Goal: Task Accomplishment & Management: Manage account settings

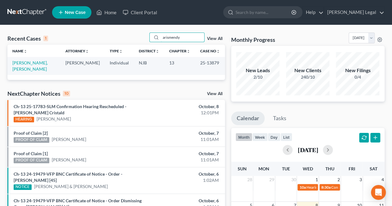
drag, startPoint x: 188, startPoint y: 37, endPoint x: 123, endPoint y: 35, distance: 64.5
click at [123, 35] on div "Recent Cases 1 arismendy View All" at bounding box center [115, 39] width 217 height 12
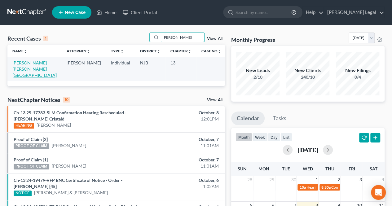
type input "[PERSON_NAME]"
click at [35, 62] on link "[PERSON_NAME] [PERSON_NAME][GEOGRAPHIC_DATA]" at bounding box center [34, 69] width 44 height 18
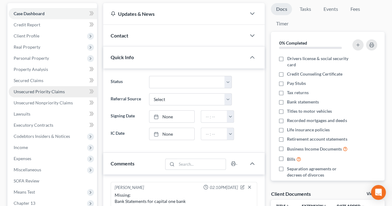
scroll to position [62, 0]
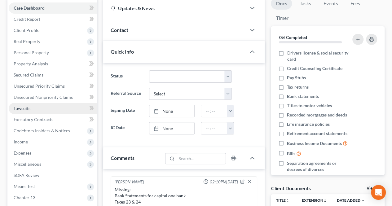
click at [39, 112] on link "Lawsuits" at bounding box center [53, 108] width 88 height 11
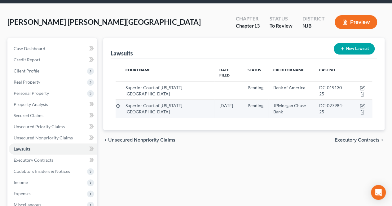
scroll to position [31, 0]
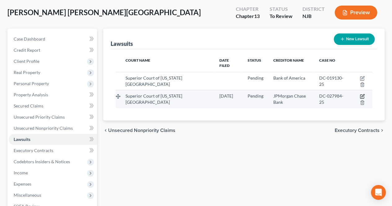
click at [362, 94] on icon "button" at bounding box center [362, 95] width 3 height 3
select select "33"
select select "0"
select select "4"
select select "35"
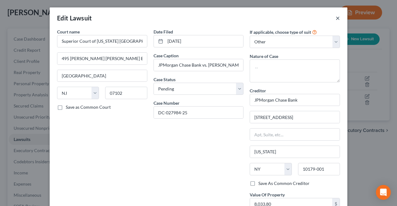
click at [335, 16] on button "×" at bounding box center [337, 17] width 4 height 7
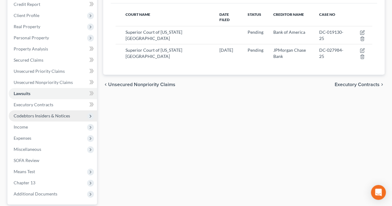
scroll to position [93, 0]
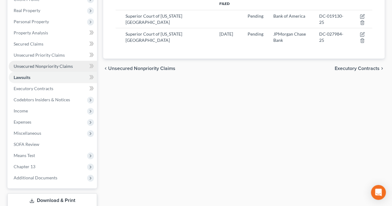
click at [62, 65] on span "Unsecured Nonpriority Claims" at bounding box center [43, 66] width 59 height 5
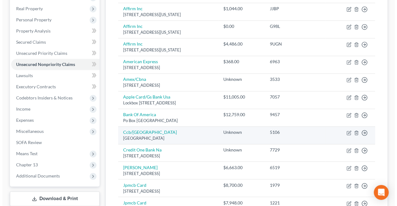
scroll to position [124, 0]
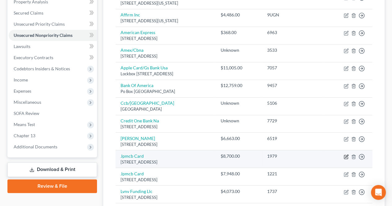
click at [346, 155] on icon "button" at bounding box center [346, 156] width 3 height 3
select select "7"
select select "2"
select select "0"
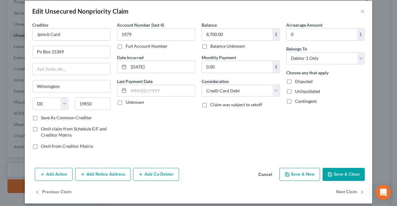
scroll to position [11, 0]
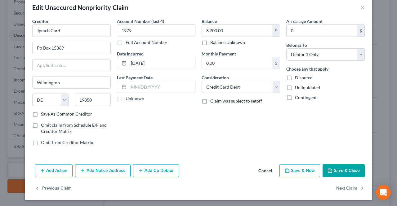
click at [109, 168] on button "Add Notice Address" at bounding box center [102, 170] width 55 height 13
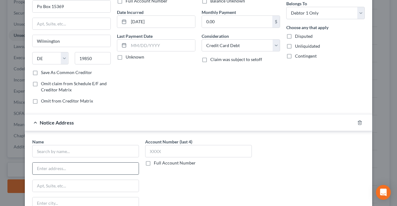
scroll to position [72, 0]
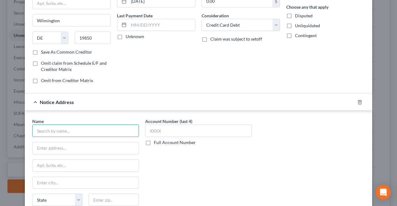
click at [99, 132] on input "text" at bounding box center [85, 131] width 107 height 12
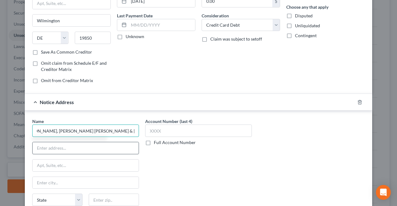
type input "[PERSON_NAME], [PERSON_NAME] [PERSON_NAME] & [PERSON_NAME], LLP"
click at [81, 147] on input "text" at bounding box center [86, 148] width 106 height 12
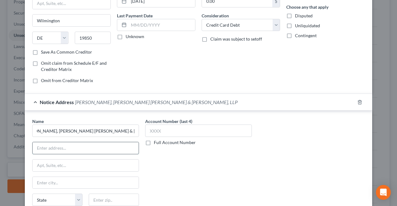
scroll to position [0, 0]
drag, startPoint x: 78, startPoint y: 148, endPoint x: 104, endPoint y: 150, distance: 26.1
click at [104, 150] on input "[STREET_ADDRESS]" at bounding box center [86, 148] width 106 height 12
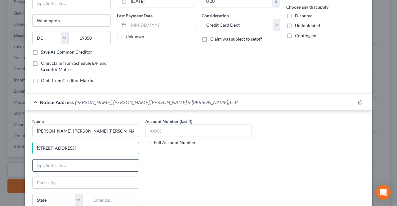
type input "[STREET_ADDRESS]"
paste input "sUITE 220"
drag, startPoint x: 46, startPoint y: 164, endPoint x: 15, endPoint y: 164, distance: 31.6
click at [21, 164] on div "Edit Unsecured Nonpriority Claim × Creditor * Jpmcb Card Po Box [GEOGRAPHIC_DAT…" at bounding box center [198, 103] width 397 height 206
type input "Suite 220"
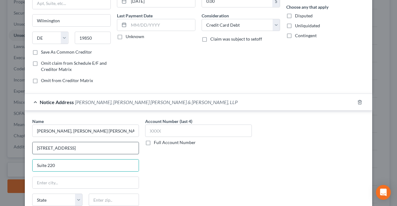
click at [92, 147] on input "[STREET_ADDRESS]" at bounding box center [86, 148] width 106 height 12
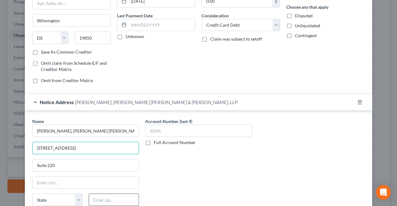
type input "[STREET_ADDRESS]"
click at [114, 197] on input "text" at bounding box center [114, 200] width 50 height 12
type input "11791"
type input "Syosset"
select select "35"
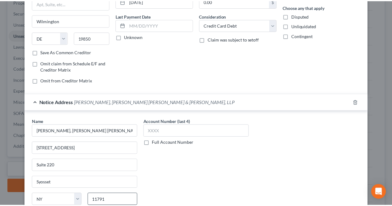
scroll to position [143, 0]
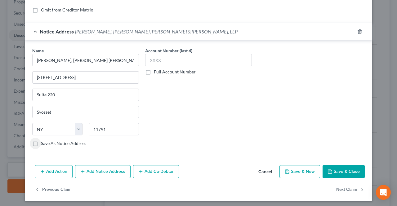
click at [335, 172] on button "Save & Close" at bounding box center [343, 171] width 42 height 13
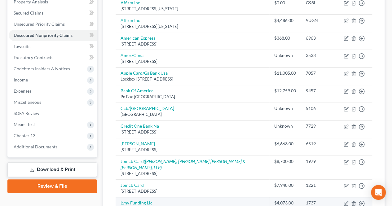
click at [286, 197] on td "$4,073.00" at bounding box center [285, 206] width 32 height 18
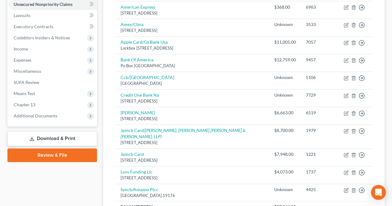
scroll to position [62, 0]
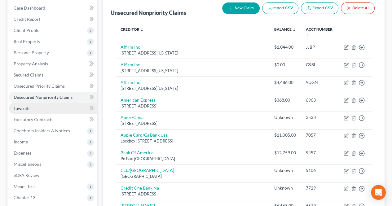
click at [39, 109] on link "Lawsuits" at bounding box center [53, 108] width 88 height 11
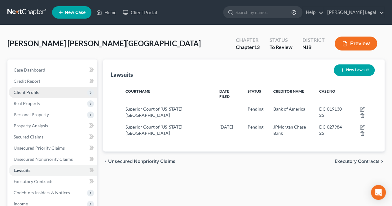
scroll to position [31, 0]
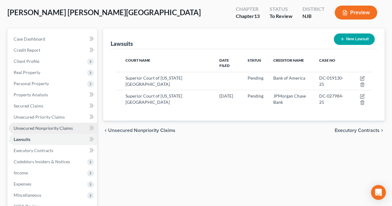
click at [60, 125] on link "Unsecured Nonpriority Claims" at bounding box center [53, 128] width 88 height 11
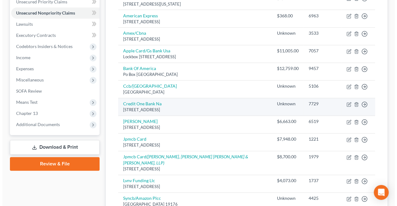
scroll to position [155, 0]
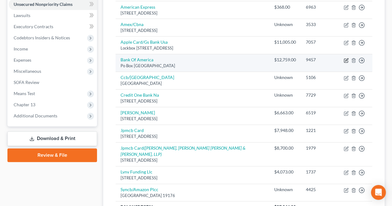
click at [344, 58] on icon "button" at bounding box center [346, 60] width 5 height 5
select select "45"
select select "2"
select select "0"
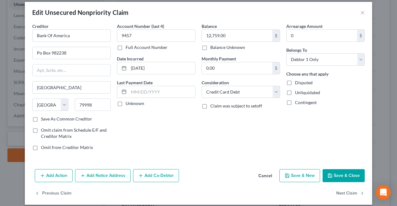
scroll to position [11, 0]
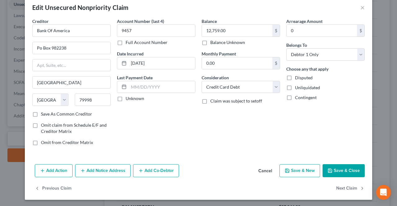
click at [102, 169] on button "Add Notice Address" at bounding box center [102, 170] width 55 height 13
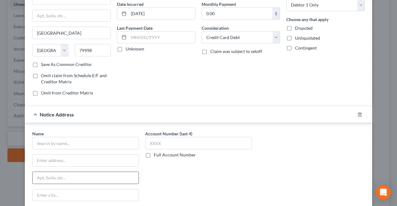
scroll to position [72, 0]
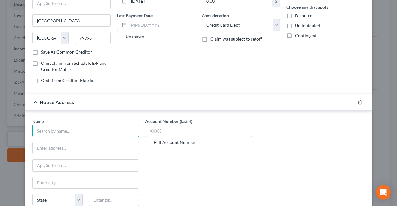
click at [94, 128] on input "text" at bounding box center [85, 131] width 107 height 12
click at [80, 125] on input "text" at bounding box center [85, 131] width 107 height 12
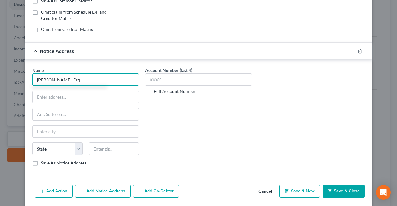
scroll to position [134, 0]
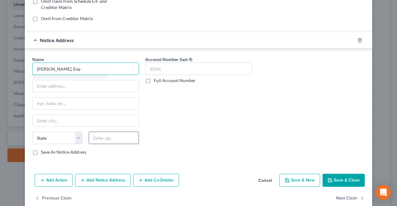
type input "[PERSON_NAME], Esq-"
click at [104, 138] on input "text" at bounding box center [114, 138] width 50 height 12
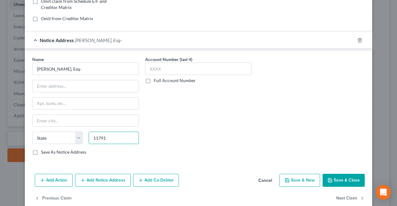
type input "11791"
type input "Syosset"
select select "35"
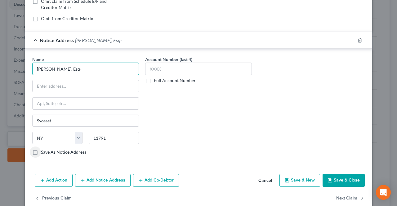
click at [107, 68] on input "[PERSON_NAME], Esq-" at bounding box center [85, 69] width 107 height 12
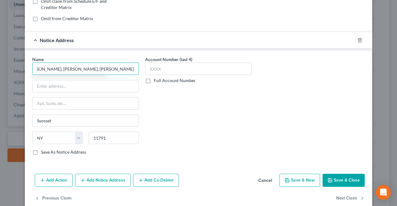
scroll to position [0, 12]
type input "[PERSON_NAME], [PERSON_NAME], [PERSON_NAME] & [PERSON_NAME], LLP"
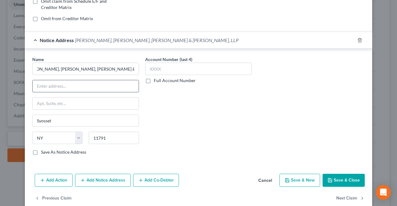
click at [95, 81] on input "text" at bounding box center [86, 86] width 106 height 12
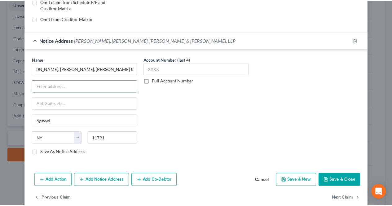
scroll to position [0, 0]
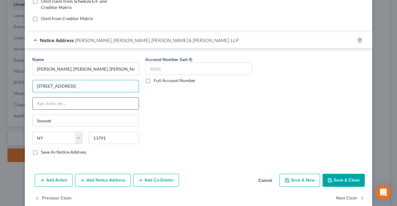
type input "[STREET_ADDRESS]"
click at [95, 100] on input "text" at bounding box center [86, 104] width 106 height 12
type input "Suite 220"
drag, startPoint x: 168, startPoint y: 111, endPoint x: 322, endPoint y: 163, distance: 162.5
click at [168, 111] on div "Account Number (last 4) Full Account Number" at bounding box center [198, 108] width 113 height 104
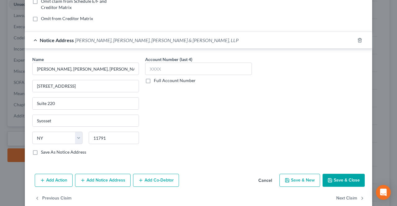
click at [328, 174] on button "Save & Close" at bounding box center [343, 180] width 42 height 13
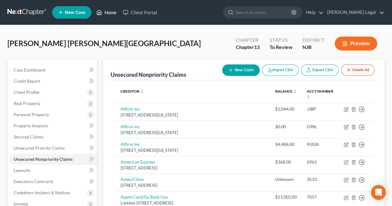
click at [111, 14] on link "Home" at bounding box center [106, 12] width 26 height 11
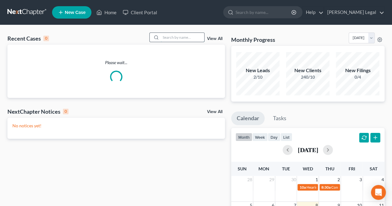
click at [167, 36] on input "search" at bounding box center [182, 37] width 43 height 9
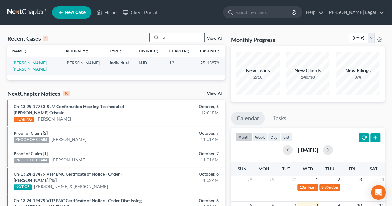
type input "a"
drag, startPoint x: 174, startPoint y: 36, endPoint x: 154, endPoint y: 36, distance: 20.1
click at [154, 36] on div "mesa" at bounding box center [176, 38] width 55 height 10
type input "arismendy"
click at [48, 65] on link "[PERSON_NAME], [PERSON_NAME]" at bounding box center [29, 65] width 35 height 11
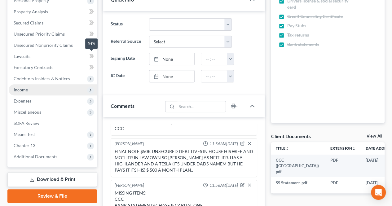
scroll to position [124, 0]
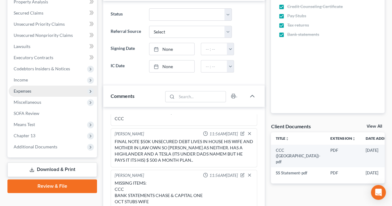
click at [38, 93] on span "Expenses" at bounding box center [53, 90] width 88 height 11
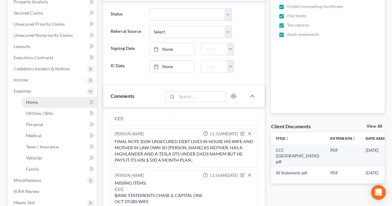
click at [50, 102] on link "Home" at bounding box center [59, 102] width 76 height 11
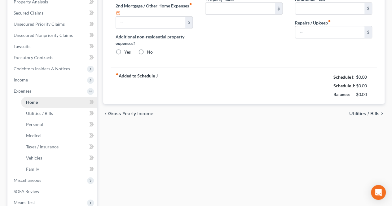
type input "3,651.00"
type input "0.00"
radio input "true"
type input "0.00"
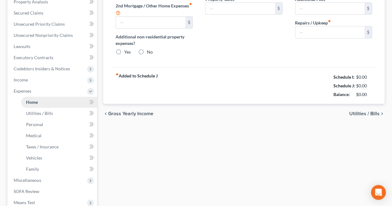
type input "0.00"
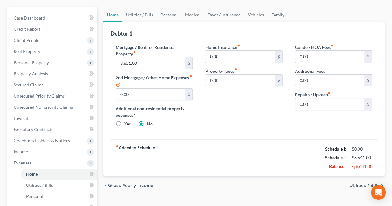
scroll to position [62, 0]
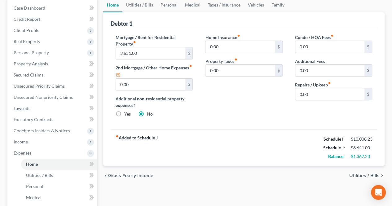
click at [370, 175] on span "Utilities / Bills" at bounding box center [364, 175] width 30 height 5
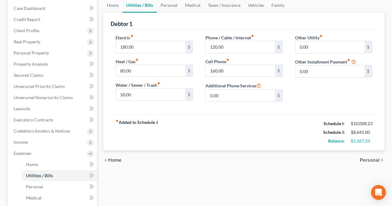
scroll to position [62, 0]
click at [364, 158] on span "Personal" at bounding box center [370, 159] width 20 height 5
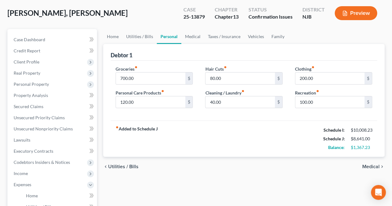
scroll to position [31, 0]
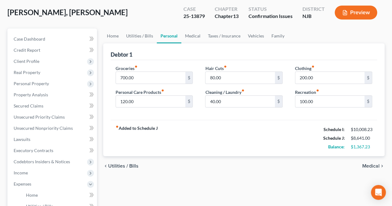
click at [366, 164] on span "Medical" at bounding box center [370, 166] width 17 height 5
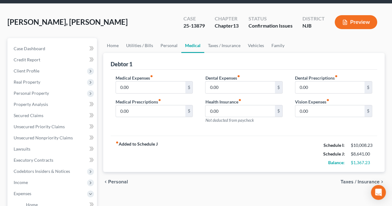
scroll to position [31, 0]
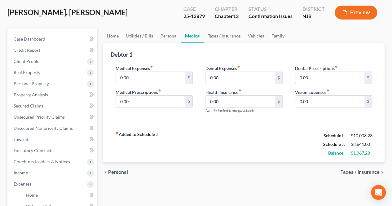
click at [359, 171] on span "Taxes / Insurance" at bounding box center [359, 172] width 39 height 5
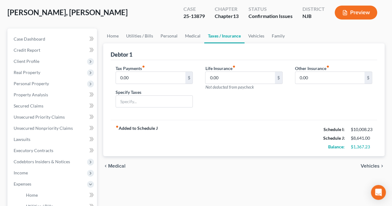
click at [365, 166] on span "Vehicles" at bounding box center [370, 166] width 19 height 5
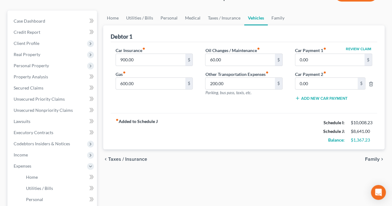
scroll to position [62, 0]
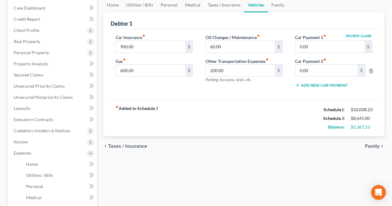
click at [367, 144] on span "Family" at bounding box center [372, 146] width 15 height 5
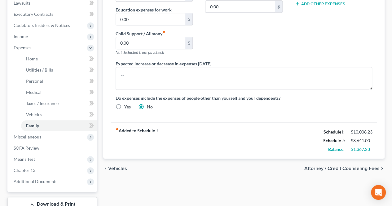
scroll to position [186, 0]
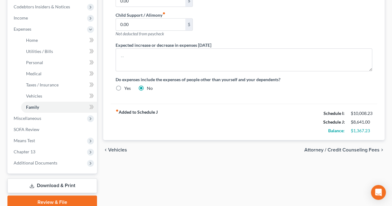
click at [122, 148] on span "Vehicles" at bounding box center [117, 149] width 19 height 5
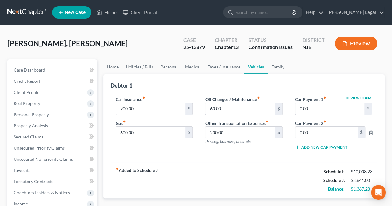
click at [346, 44] on icon "button" at bounding box center [345, 44] width 6 height 6
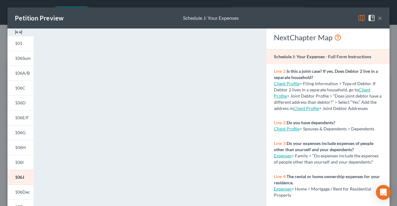
click at [377, 19] on button "×" at bounding box center [379, 17] width 4 height 7
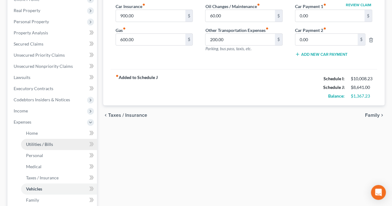
scroll to position [124, 0]
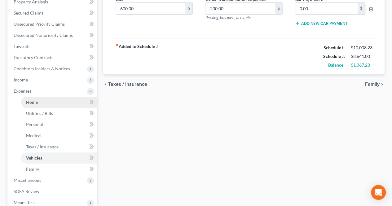
click at [43, 105] on link "Home" at bounding box center [59, 102] width 76 height 11
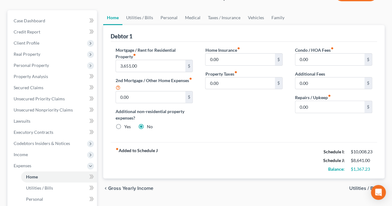
scroll to position [62, 0]
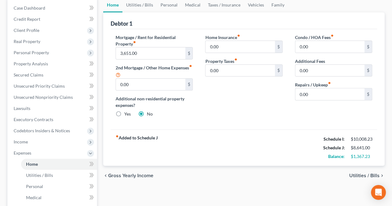
click at [364, 173] on span "Utilities / Bills" at bounding box center [364, 175] width 30 height 5
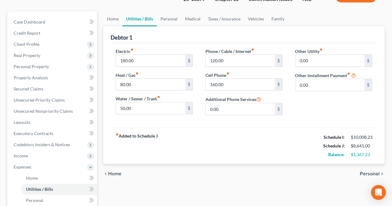
scroll to position [62, 0]
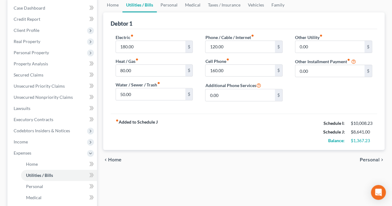
click at [373, 161] on span "Personal" at bounding box center [370, 159] width 20 height 5
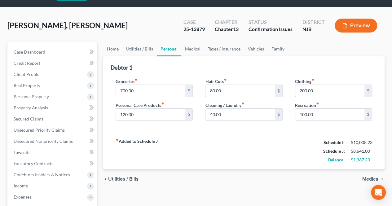
scroll to position [31, 0]
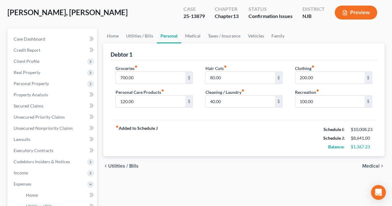
click at [367, 164] on span "Medical" at bounding box center [370, 166] width 17 height 5
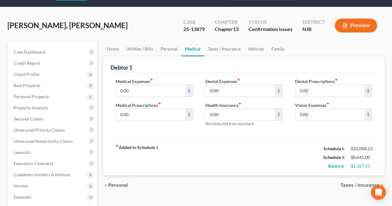
scroll to position [31, 0]
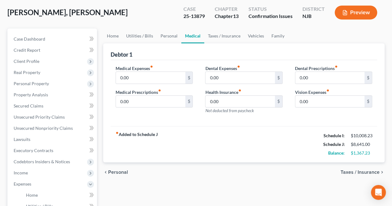
click at [349, 18] on button "Preview" at bounding box center [356, 13] width 42 height 14
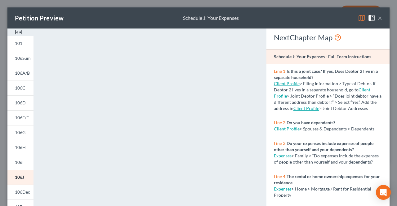
click at [377, 17] on button "×" at bounding box center [379, 17] width 4 height 7
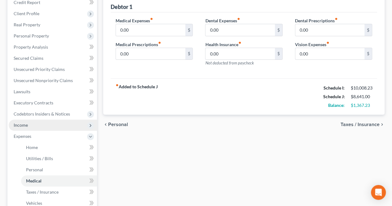
scroll to position [93, 0]
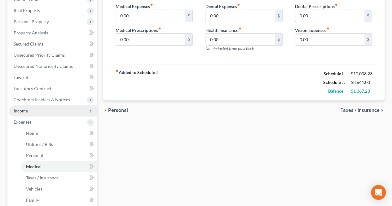
click at [46, 115] on span "Income" at bounding box center [53, 110] width 88 height 11
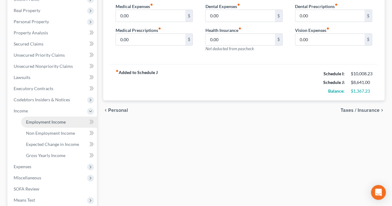
click at [44, 123] on span "Employment Income" at bounding box center [46, 121] width 40 height 5
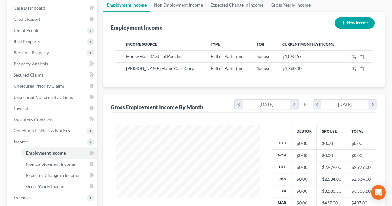
scroll to position [93, 0]
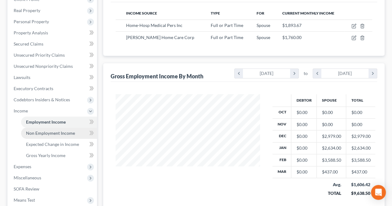
click at [74, 130] on link "Non Employment Income" at bounding box center [59, 133] width 76 height 11
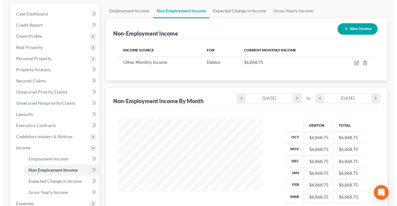
scroll to position [62, 0]
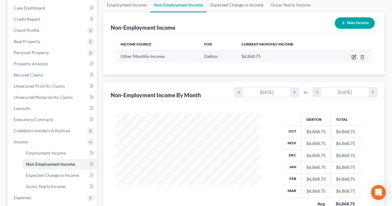
click at [353, 56] on icon "button" at bounding box center [353, 57] width 5 height 5
select select "13"
select select "0"
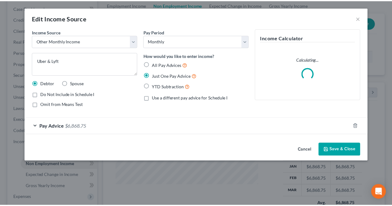
scroll to position [110, 159]
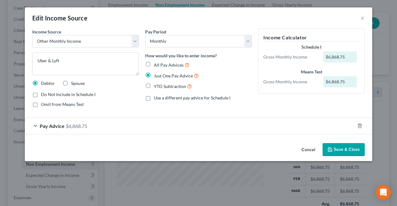
click at [132, 123] on div "Pay Advice $6,868.75" at bounding box center [190, 126] width 330 height 16
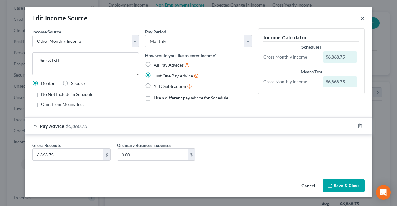
click at [363, 18] on button "×" at bounding box center [362, 17] width 4 height 7
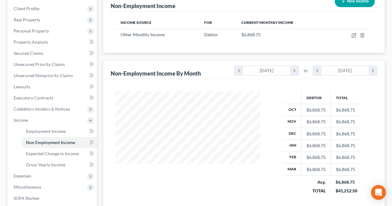
scroll to position [93, 0]
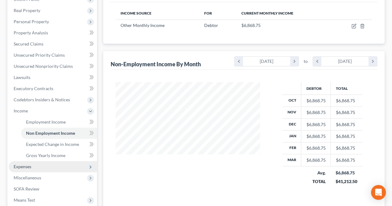
click at [57, 165] on span "Expenses" at bounding box center [53, 166] width 88 height 11
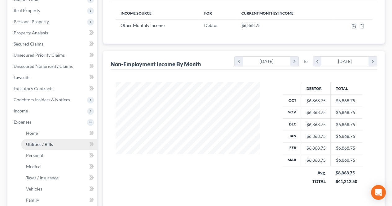
click at [47, 139] on link "Utilities / Bills" at bounding box center [59, 144] width 76 height 11
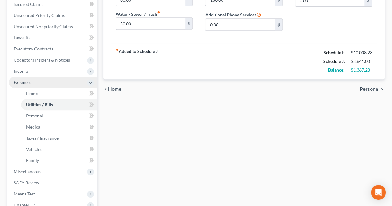
scroll to position [119, 0]
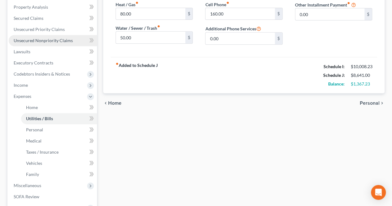
click at [63, 44] on link "Unsecured Nonpriority Claims" at bounding box center [53, 40] width 88 height 11
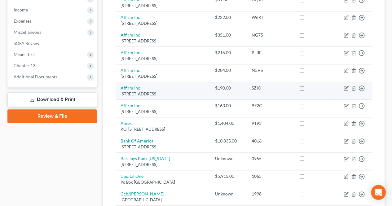
scroll to position [167, 0]
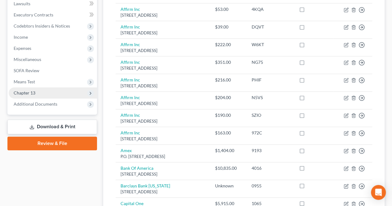
click at [82, 94] on span "Chapter 13" at bounding box center [53, 92] width 88 height 11
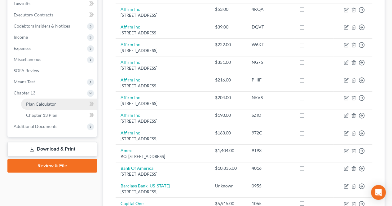
click at [72, 107] on link "Plan Calculator" at bounding box center [59, 104] width 76 height 11
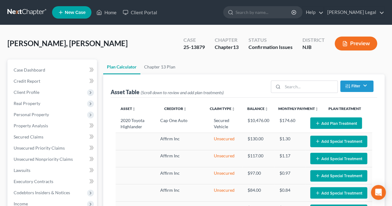
select select "59"
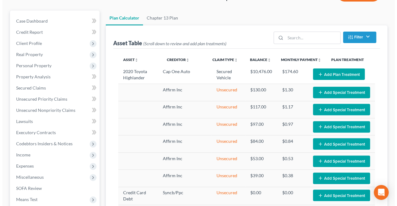
scroll to position [62, 0]
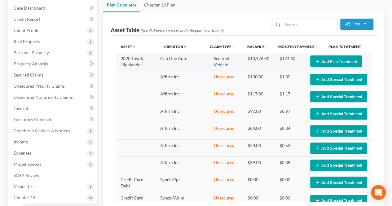
click at [342, 63] on button "Add Plan Treatment" at bounding box center [336, 60] width 52 height 11
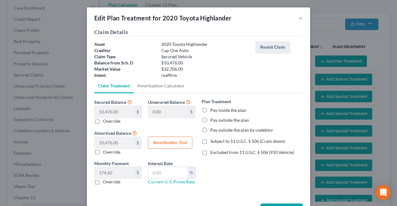
click at [235, 122] on label "Pay outside the plan" at bounding box center [229, 120] width 39 height 6
click at [217, 121] on input "Pay outside the plan" at bounding box center [215, 119] width 4 height 4
radio input "true"
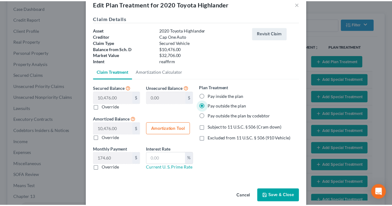
scroll to position [22, 0]
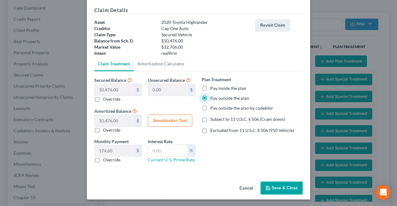
click at [269, 186] on button "Save & Close" at bounding box center [281, 188] width 42 height 13
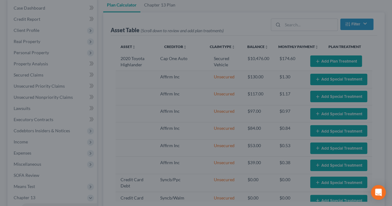
select select "59"
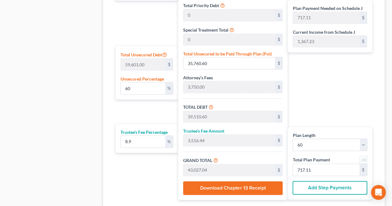
scroll to position [372, 0]
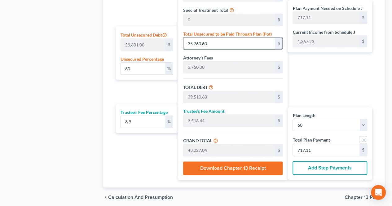
click at [217, 44] on input "35,760.60" at bounding box center [228, 43] width 91 height 12
click at [288, 68] on div "Plan Payment Needed on Schedule J 717.11 $ Current Income from Schedule J 1,367…" at bounding box center [331, 54] width 88 height 252
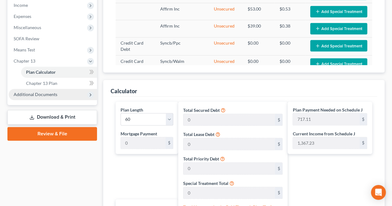
scroll to position [186, 0]
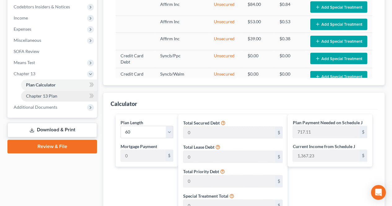
click at [67, 98] on link "Chapter 13 Plan" at bounding box center [59, 95] width 76 height 11
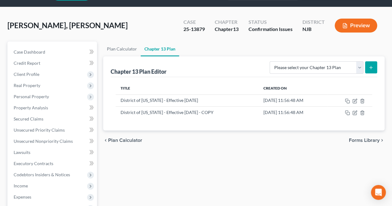
scroll to position [31, 0]
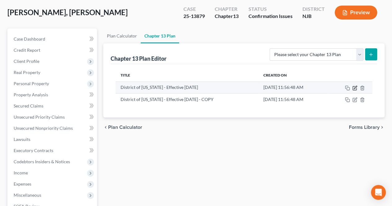
click at [355, 89] on icon "button" at bounding box center [354, 87] width 5 height 5
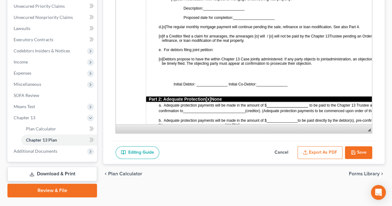
scroll to position [156, 0]
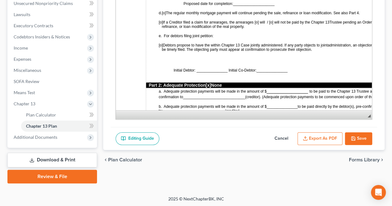
click at [282, 134] on button "Cancel" at bounding box center [281, 138] width 27 height 13
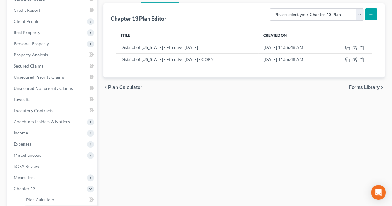
scroll to position [63, 0]
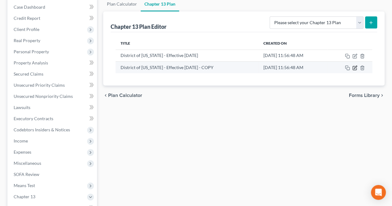
click at [352, 66] on icon "button" at bounding box center [354, 67] width 5 height 5
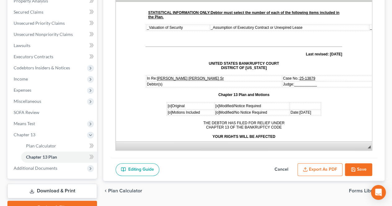
scroll to position [31, 0]
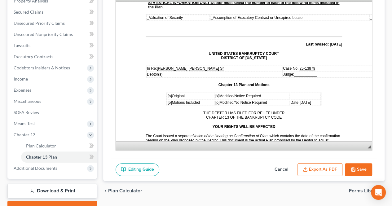
click at [300, 100] on span "Date:[DATE]" at bounding box center [300, 102] width 20 height 4
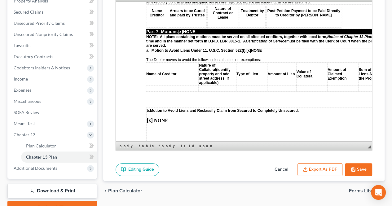
scroll to position [1823, 0]
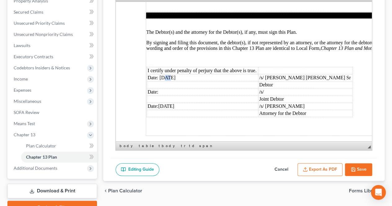
drag, startPoint x: 168, startPoint y: 47, endPoint x: 164, endPoint y: 47, distance: 3.7
click at [164, 74] on td "Date: [DATE]" at bounding box center [202, 77] width 111 height 7
drag, startPoint x: 167, startPoint y: 75, endPoint x: 164, endPoint y: 75, distance: 3.4
click at [164, 103] on td "Date:[DATE]" at bounding box center [202, 106] width 111 height 7
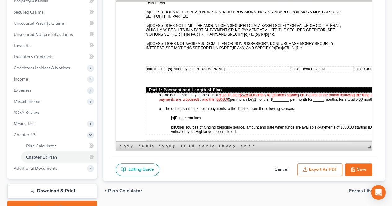
scroll to position [248, 0]
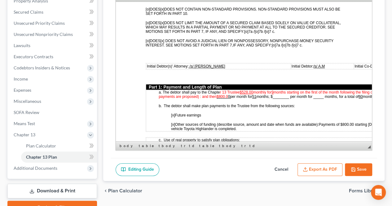
click at [230, 94] on u "$800.0 0" at bounding box center [223, 96] width 13 height 4
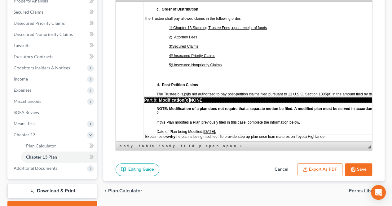
scroll to position [1611, 2]
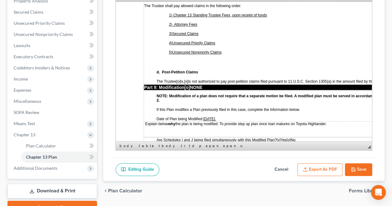
click at [232, 116] on p "Date of Plan being Modified: [DATE]." at bounding box center [285, 118] width 259 height 4
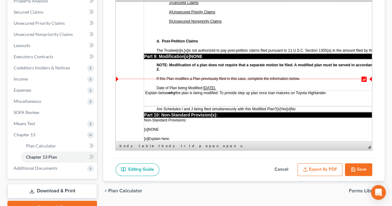
click at [247, 90] on td "Explain below why the plan is being modified: To provide step up plan once loan…" at bounding box center [280, 97] width 272 height 15
click at [330, 90] on p "Explain below why the plan is being modified: To provide step up plan once loan…" at bounding box center [280, 92] width 272 height 4
click at [259, 90] on td "Explain below why the plan is being modified: To provide step up plan once loan…" at bounding box center [280, 97] width 272 height 15
click at [292, 90] on span "Explain below why the plan is being modified: To provide step up plan once loan…" at bounding box center [235, 92] width 181 height 4
click at [332, 90] on td "Explain below why the plan is being modified: To provide step up plan once loan…" at bounding box center [280, 97] width 272 height 15
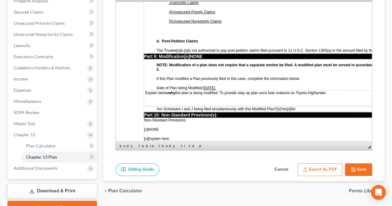
click at [331, 90] on p "Explain below why the plan is being modified: To provide step up plan once loan…" at bounding box center [280, 92] width 272 height 4
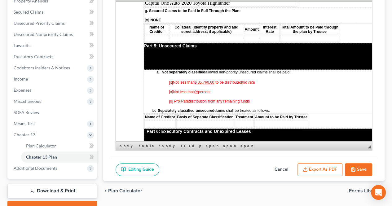
scroll to position [1115, 2]
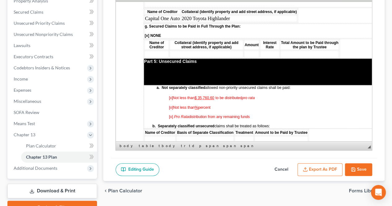
click at [271, 114] on p "[o] Pro Rata distribution from any remaining funds" at bounding box center [292, 116] width 247 height 4
click at [353, 165] on button "Save" at bounding box center [358, 169] width 27 height 13
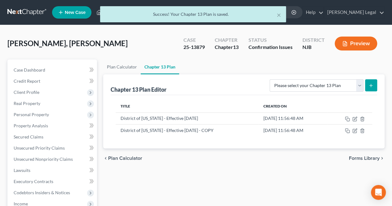
scroll to position [0, 0]
drag, startPoint x: 207, startPoint y: 49, endPoint x: 180, endPoint y: 50, distance: 26.7
click at [180, 50] on div "Case 25-13879" at bounding box center [193, 44] width 31 height 18
copy div "25-13879"
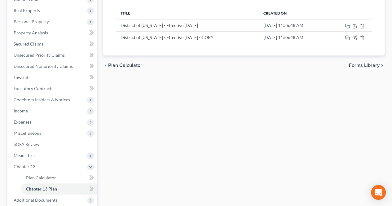
scroll to position [124, 0]
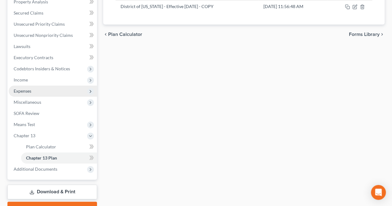
click at [57, 93] on span "Expenses" at bounding box center [53, 90] width 88 height 11
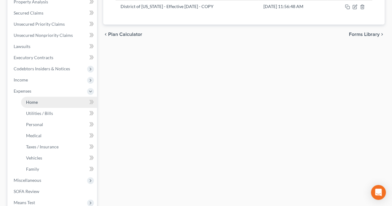
click at [53, 102] on link "Home" at bounding box center [59, 102] width 76 height 11
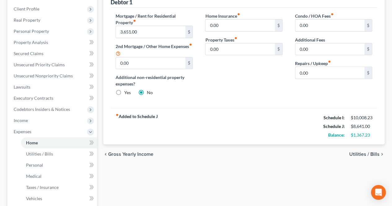
scroll to position [93, 0]
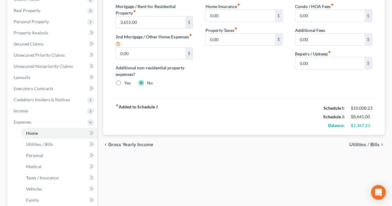
click at [361, 145] on span "Utilities / Bills" at bounding box center [364, 144] width 30 height 5
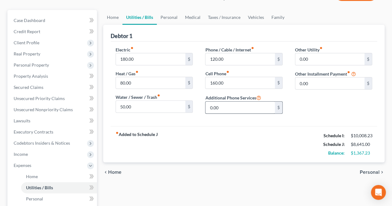
scroll to position [31, 0]
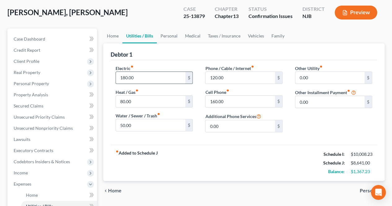
click at [159, 78] on input "180.00" at bounding box center [150, 78] width 69 height 12
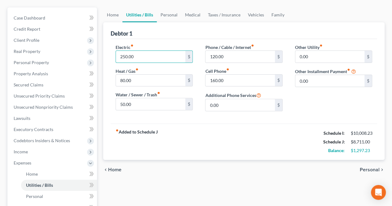
scroll to position [62, 0]
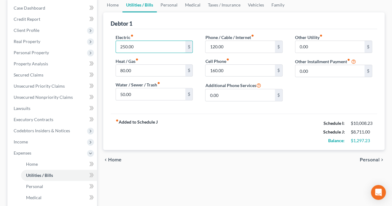
type input "250.00"
click at [362, 157] on span "Personal" at bounding box center [370, 159] width 20 height 5
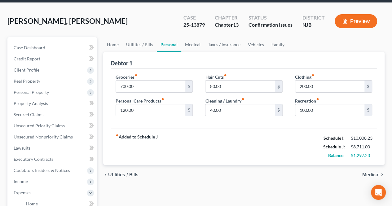
scroll to position [31, 0]
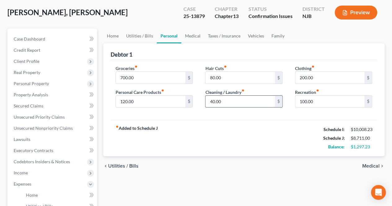
click at [241, 104] on input "40.00" at bounding box center [239, 102] width 69 height 12
click at [242, 103] on input "40.00" at bounding box center [239, 102] width 69 height 12
click at [366, 164] on span "Medical" at bounding box center [370, 166] width 17 height 5
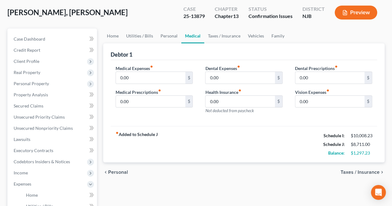
click at [125, 170] on span "Personal" at bounding box center [118, 172] width 20 height 5
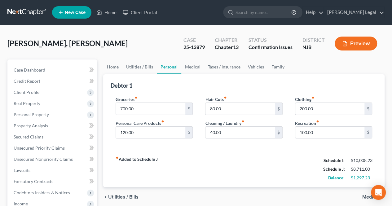
click at [124, 132] on input "120.00" at bounding box center [150, 133] width 69 height 12
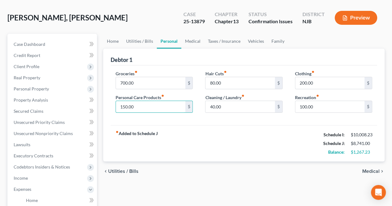
scroll to position [62, 0]
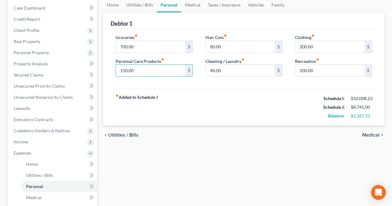
type input "150.00"
click at [374, 134] on span "Medical" at bounding box center [370, 135] width 17 height 5
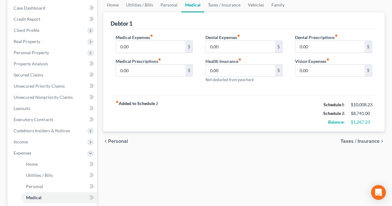
click at [364, 139] on span "Taxes / Insurance" at bounding box center [359, 141] width 39 height 5
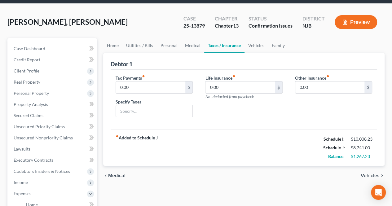
scroll to position [31, 0]
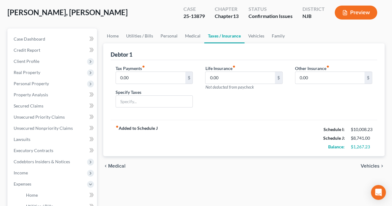
click at [366, 165] on span "Vehicles" at bounding box center [370, 166] width 19 height 5
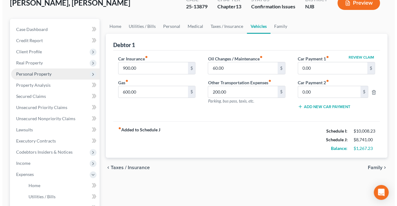
scroll to position [31, 0]
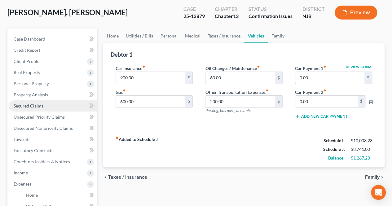
click at [42, 106] on span "Secured Claims" at bounding box center [29, 105] width 30 height 5
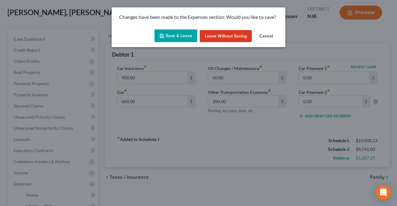
click at [183, 40] on button "Save & Leave" at bounding box center [175, 35] width 43 height 13
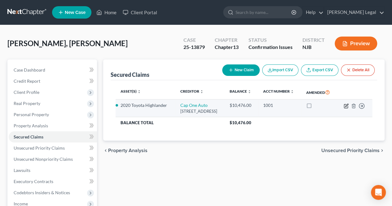
click at [346, 108] on icon "button" at bounding box center [346, 105] width 5 height 5
select select "45"
select select "8"
select select "2"
select select "0"
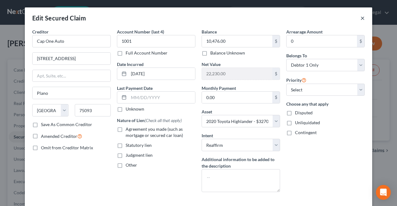
click at [360, 18] on button "×" at bounding box center [362, 17] width 4 height 7
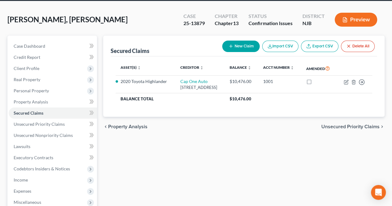
scroll to position [134, 0]
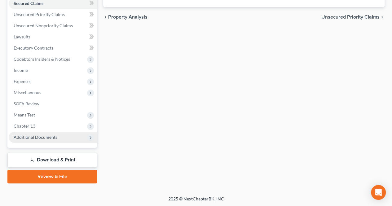
click at [63, 139] on span "Additional Documents" at bounding box center [53, 137] width 88 height 11
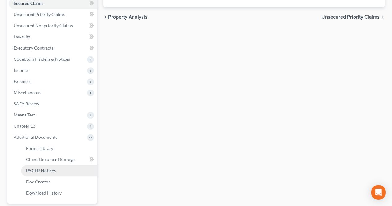
click at [53, 172] on span "PACER Notices" at bounding box center [41, 170] width 30 height 5
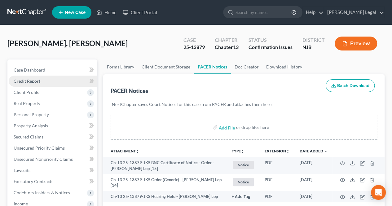
click at [48, 83] on link "Credit Report" at bounding box center [53, 81] width 88 height 11
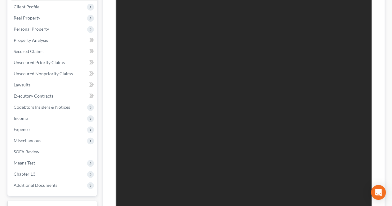
scroll to position [93, 0]
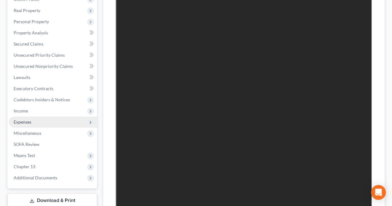
click at [80, 125] on span "Expenses" at bounding box center [53, 121] width 88 height 11
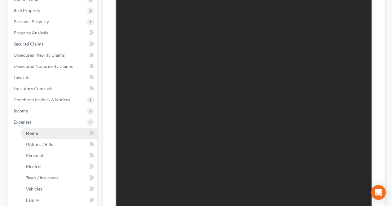
click at [74, 131] on link "Home" at bounding box center [59, 133] width 76 height 11
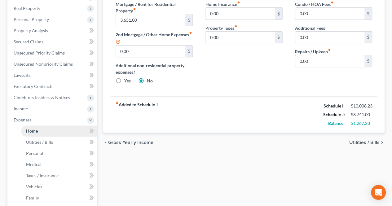
scroll to position [126, 0]
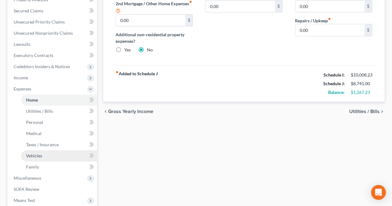
click at [53, 159] on link "Vehicles" at bounding box center [59, 155] width 76 height 11
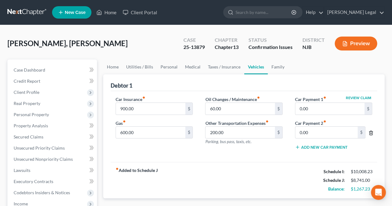
click at [370, 131] on icon "button" at bounding box center [370, 132] width 5 height 5
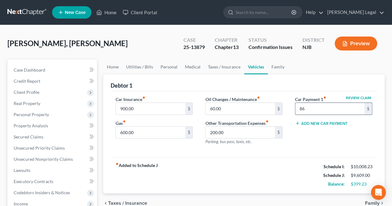
type input "8"
type input "0.00"
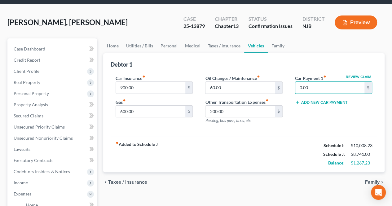
scroll to position [31, 0]
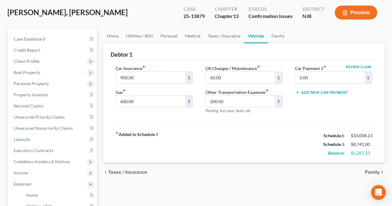
click at [372, 172] on span "Family" at bounding box center [372, 172] width 15 height 5
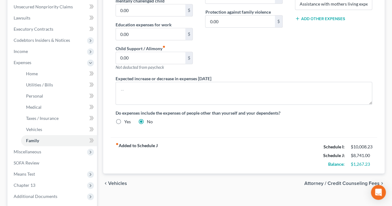
scroll to position [155, 0]
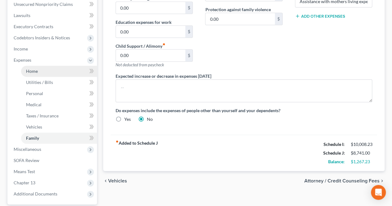
click at [43, 73] on link "Home" at bounding box center [59, 71] width 76 height 11
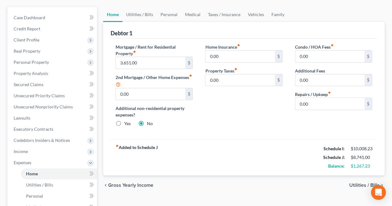
scroll to position [62, 0]
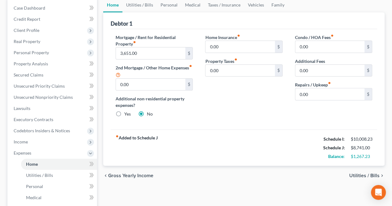
click at [361, 176] on span "Utilities / Bills" at bounding box center [364, 175] width 30 height 5
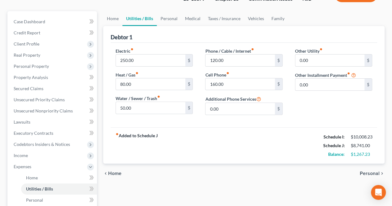
scroll to position [62, 0]
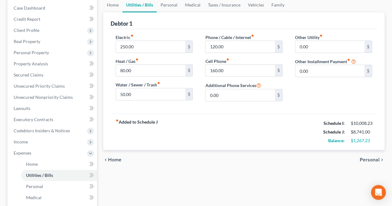
click at [367, 161] on span "Personal" at bounding box center [370, 159] width 20 height 5
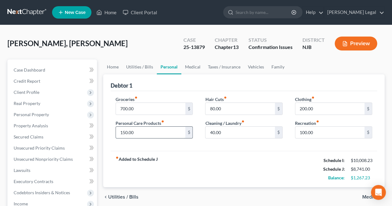
click at [154, 132] on input "150.00" at bounding box center [150, 133] width 69 height 12
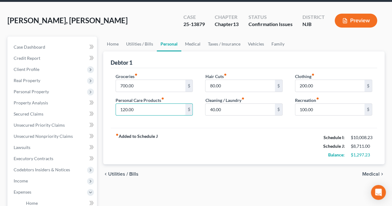
scroll to position [31, 0]
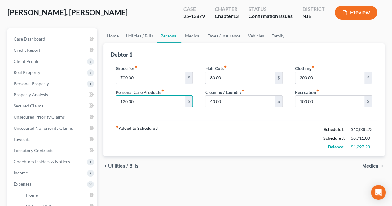
type input "120.00"
click at [128, 166] on span "Utilities / Bills" at bounding box center [123, 166] width 30 height 5
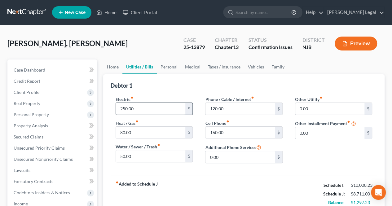
scroll to position [31, 0]
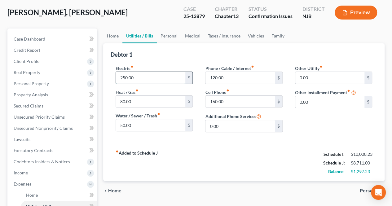
click at [135, 79] on input "250.00" at bounding box center [150, 78] width 69 height 12
type input "180.00"
click at [227, 179] on div "fiber_manual_record Added to Schedule J Schedule I: $10,008.23 Schedule J: $8,6…" at bounding box center [244, 163] width 266 height 36
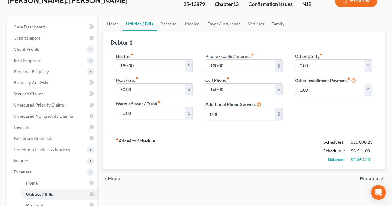
scroll to position [62, 0]
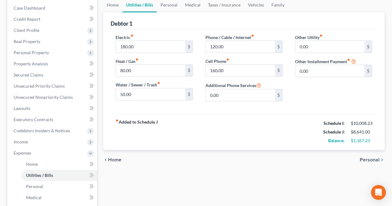
click at [370, 160] on span "Personal" at bounding box center [370, 159] width 20 height 5
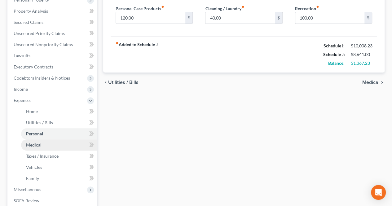
scroll to position [124, 0]
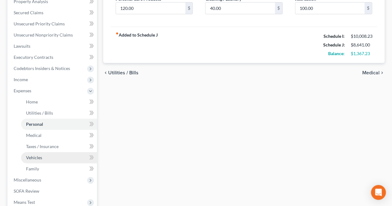
click at [72, 153] on link "Vehicles" at bounding box center [59, 157] width 76 height 11
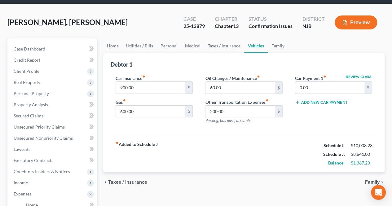
scroll to position [31, 0]
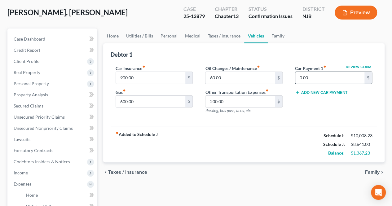
click at [322, 79] on input "0.00" at bounding box center [329, 78] width 69 height 12
drag, startPoint x: 322, startPoint y: 80, endPoint x: 286, endPoint y: 77, distance: 36.4
click at [286, 77] on div "Car Insurance fiber_manual_record 900.00 $ Gas fiber_manual_record 600.00 $ Oil…" at bounding box center [243, 92] width 269 height 54
type input "0.00"
drag, startPoint x: 266, startPoint y: 163, endPoint x: 254, endPoint y: 206, distance: 44.8
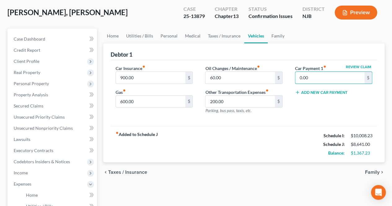
click at [266, 163] on div "chevron_left Taxes / Insurance Family chevron_right" at bounding box center [243, 172] width 281 height 20
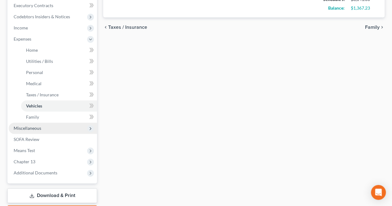
scroll to position [186, 0]
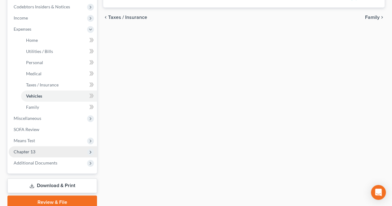
click at [47, 151] on span "Chapter 13" at bounding box center [53, 151] width 88 height 11
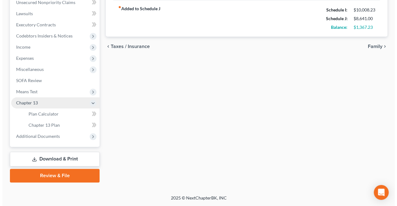
scroll to position [156, 0]
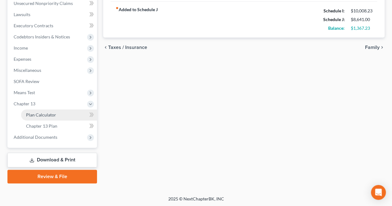
click at [53, 114] on span "Plan Calculator" at bounding box center [41, 114] width 30 height 5
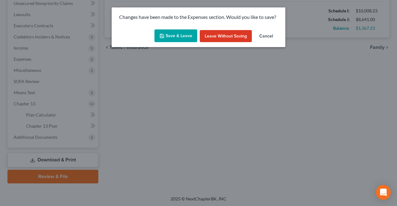
click at [264, 36] on button "Cancel" at bounding box center [266, 36] width 24 height 12
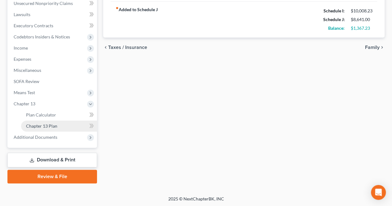
click at [59, 124] on link "Chapter 13 Plan" at bounding box center [59, 126] width 76 height 11
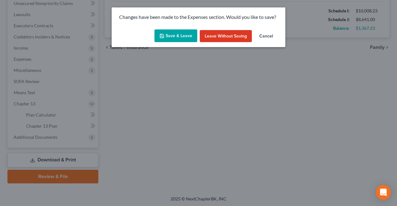
click at [208, 37] on button "Leave without Saving" at bounding box center [225, 36] width 52 height 12
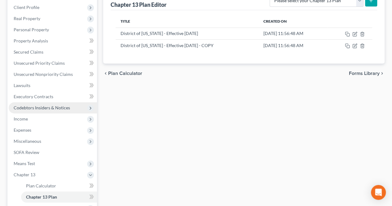
scroll to position [93, 0]
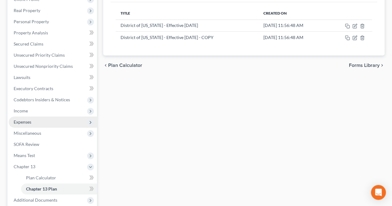
click at [48, 125] on span "Expenses" at bounding box center [53, 121] width 88 height 11
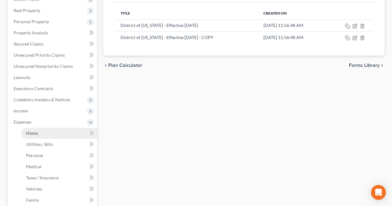
click at [44, 131] on link "Home" at bounding box center [59, 133] width 76 height 11
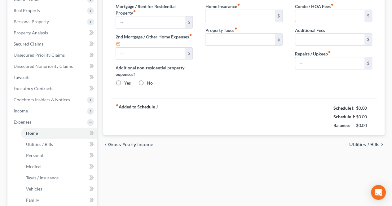
scroll to position [33, 0]
type input "3,651.00"
type input "0.00"
radio input "true"
type input "0.00"
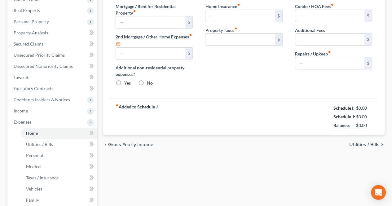
type input "0.00"
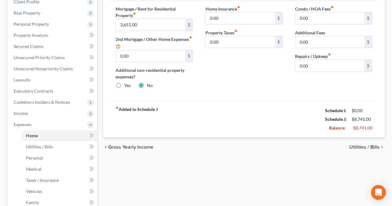
scroll to position [93, 0]
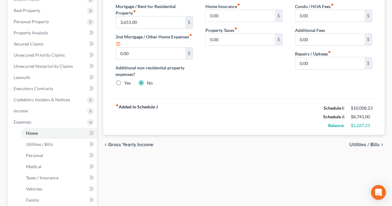
click at [364, 145] on span "Utilities / Bills" at bounding box center [364, 144] width 30 height 5
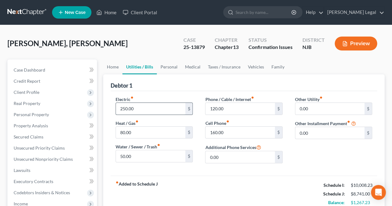
click at [152, 109] on input "250.00" at bounding box center [150, 109] width 69 height 12
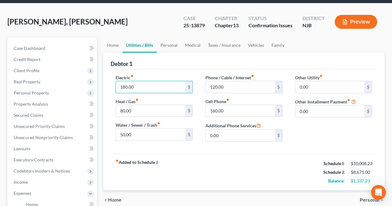
scroll to position [62, 0]
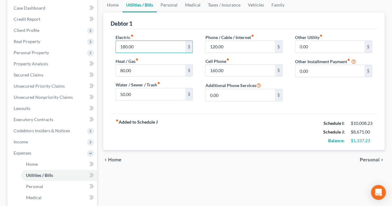
type input "180.00"
click at [366, 157] on span "Personal" at bounding box center [370, 159] width 20 height 5
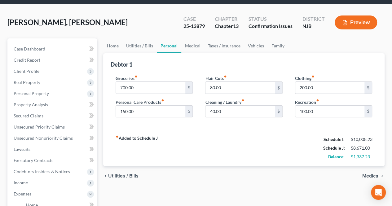
scroll to position [31, 0]
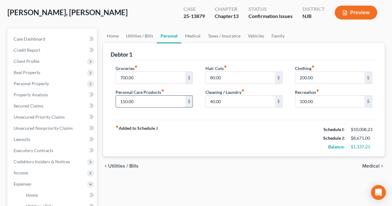
click at [133, 100] on input "150.00" at bounding box center [150, 102] width 69 height 12
type input "120.00"
click at [369, 164] on span "Medical" at bounding box center [370, 166] width 17 height 5
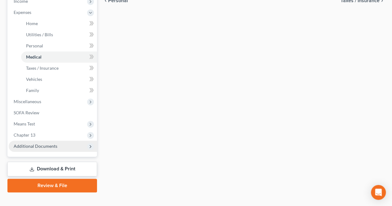
scroll to position [212, 0]
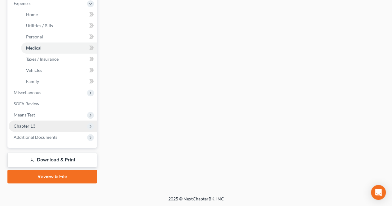
click at [46, 121] on span "Chapter 13" at bounding box center [53, 126] width 88 height 11
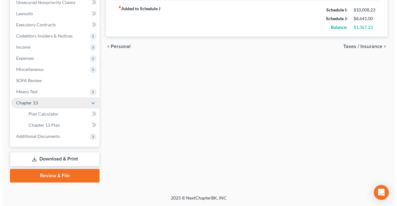
scroll to position [156, 0]
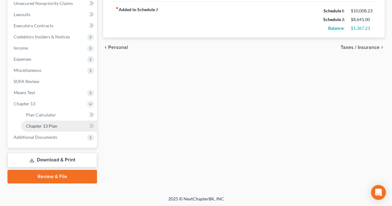
click at [55, 128] on link "Chapter 13 Plan" at bounding box center [59, 126] width 76 height 11
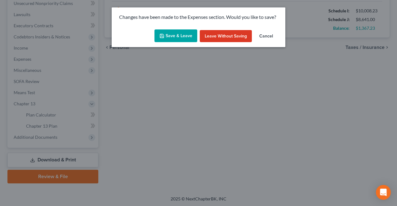
click at [185, 40] on button "Save & Leave" at bounding box center [175, 35] width 43 height 13
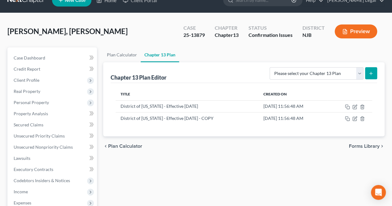
scroll to position [31, 0]
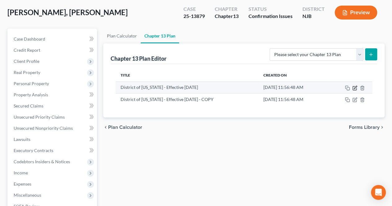
click at [353, 87] on icon "button" at bounding box center [354, 87] width 5 height 5
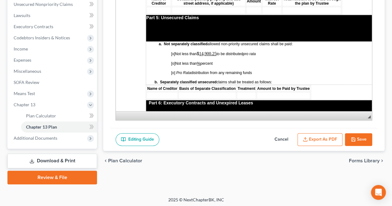
scroll to position [1115, 0]
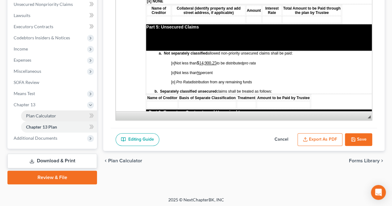
click at [68, 112] on link "Plan Calculator" at bounding box center [59, 115] width 76 height 11
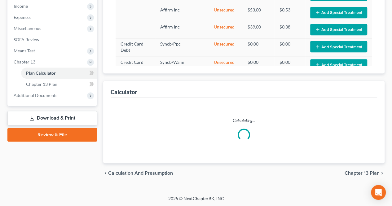
select select "59"
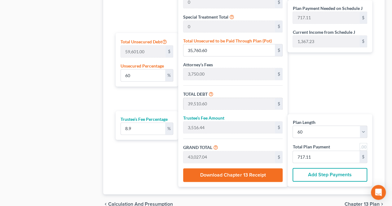
scroll to position [353, 0]
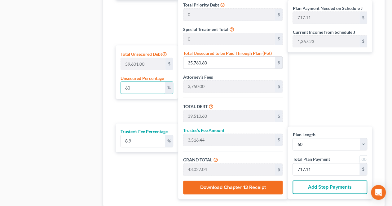
drag, startPoint x: 143, startPoint y: 86, endPoint x: 111, endPoint y: 88, distance: 32.3
click at [111, 88] on div "Plan Length 1 2 3 4 5 6 7 8 9 10 11 12 13 14 15 16 17 18 19 20 21 22 23 24 25 2…" at bounding box center [244, 75] width 266 height 264
type input "2"
type input "1,192.02"
type input "4,942.02"
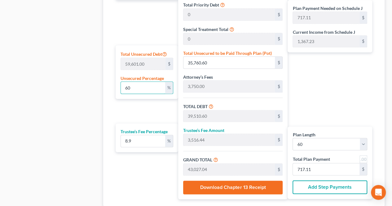
type input "439.83"
type input "5,381.85"
type input "89.69"
type input "25"
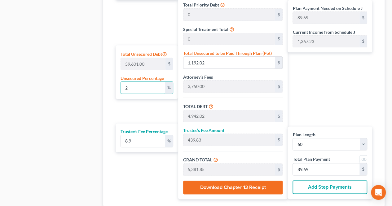
type input "14,900.25"
type input "18,650.25"
type input "1,659.87"
type input "20,310.12"
type input "338.50"
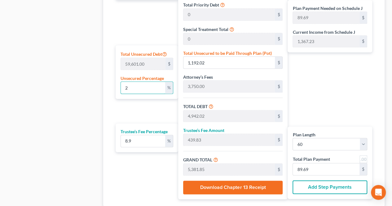
type input "338.50"
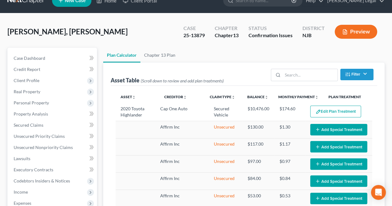
scroll to position [0, 0]
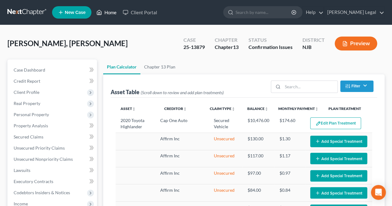
type input "25"
click at [106, 14] on link "Home" at bounding box center [106, 12] width 26 height 11
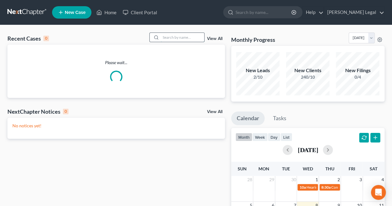
click at [175, 34] on input "search" at bounding box center [182, 37] width 43 height 9
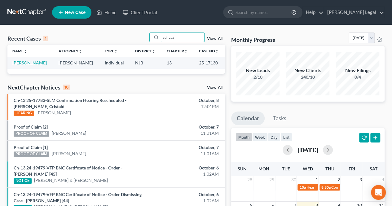
type input "yahyaa"
click at [39, 64] on link "[PERSON_NAME]" at bounding box center [29, 62] width 34 height 5
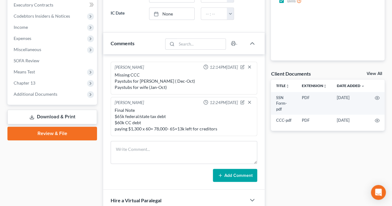
scroll to position [186, 0]
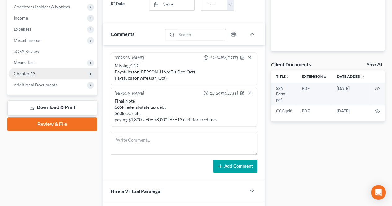
click at [41, 76] on span "Chapter 13" at bounding box center [53, 73] width 88 height 11
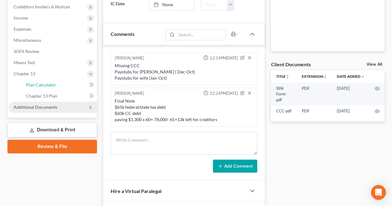
click at [44, 81] on link "Plan Calculator" at bounding box center [59, 84] width 76 height 11
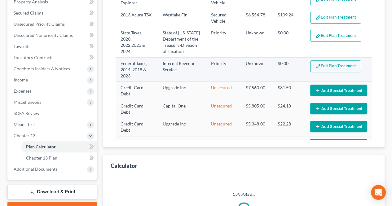
select select "59"
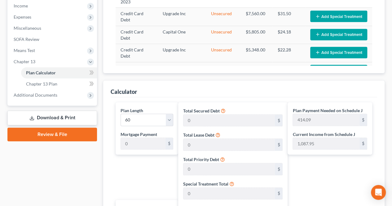
scroll to position [186, 0]
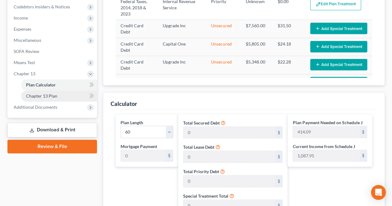
click at [70, 95] on link "Chapter 13 Plan" at bounding box center [59, 95] width 76 height 11
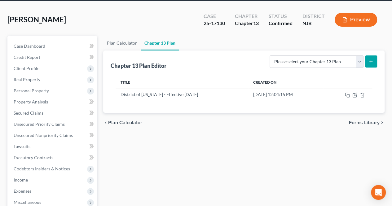
scroll to position [62, 0]
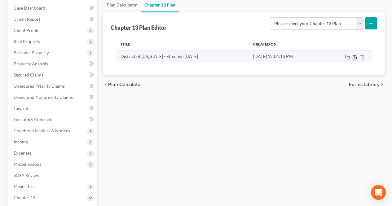
click at [355, 58] on icon "button" at bounding box center [354, 57] width 5 height 5
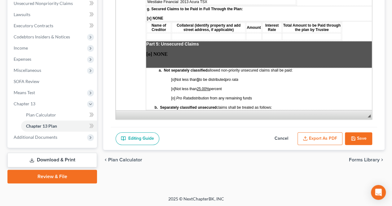
scroll to position [1115, 0]
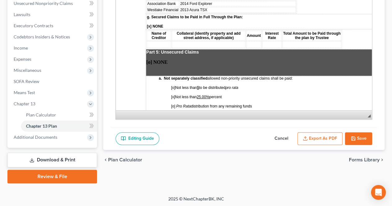
click at [289, 138] on button "Cancel" at bounding box center [281, 138] width 27 height 13
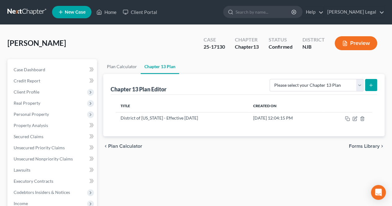
scroll to position [0, 0]
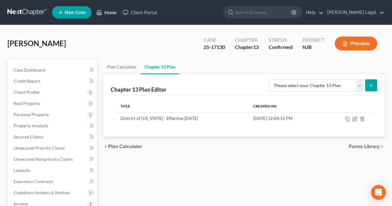
click at [114, 13] on link "Home" at bounding box center [106, 12] width 26 height 11
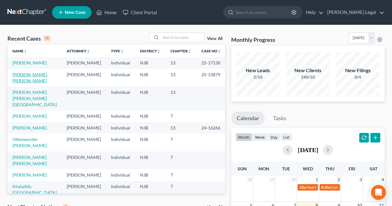
click at [30, 79] on link "[PERSON_NAME], [PERSON_NAME]" at bounding box center [29, 77] width 35 height 11
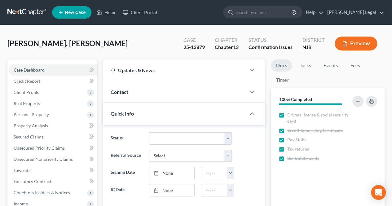
scroll to position [274, 0]
drag, startPoint x: 205, startPoint y: 48, endPoint x: 182, endPoint y: 46, distance: 22.7
click at [182, 46] on div "Case 25-13879" at bounding box center [193, 44] width 31 height 18
copy div "25-13879"
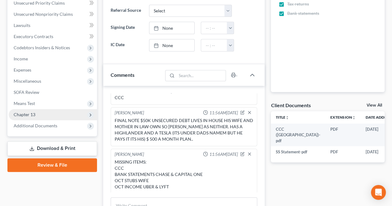
scroll to position [155, 0]
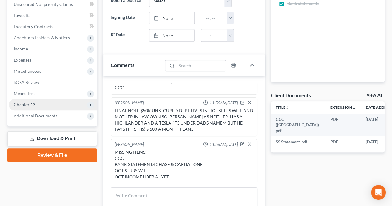
drag, startPoint x: 47, startPoint y: 103, endPoint x: 50, endPoint y: 109, distance: 6.5
click at [47, 103] on span "Chapter 13" at bounding box center [53, 104] width 88 height 11
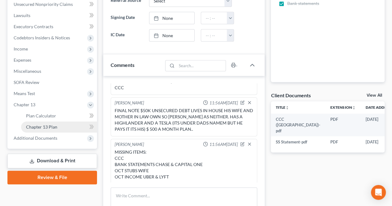
click at [52, 125] on span "Chapter 13 Plan" at bounding box center [41, 126] width 31 height 5
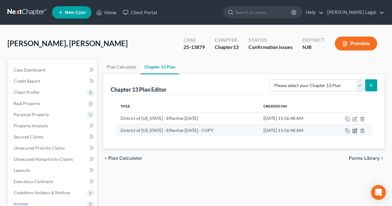
click at [353, 131] on icon "button" at bounding box center [354, 130] width 5 height 5
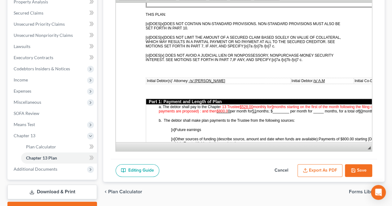
scroll to position [248, 0]
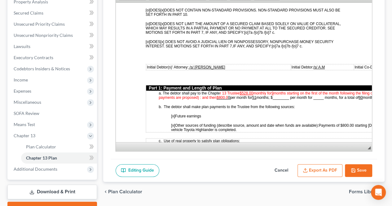
click at [241, 96] on td "a. The debtor shall pay to the Chapte r 13 Trustee $528.00 monthly for 9 months…" at bounding box center [282, 111] width 272 height 42
click at [232, 93] on span "months starting on the first of the month following the filing of the petition.…" at bounding box center [282, 95] width 246 height 9
click at [276, 91] on span "months starting on the first of the month following the filing of the petition.…" at bounding box center [282, 95] width 246 height 9
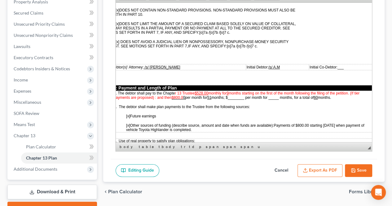
scroll to position [248, 45]
drag, startPoint x: 292, startPoint y: 140, endPoint x: 444, endPoint y: 144, distance: 151.2
drag, startPoint x: 343, startPoint y: 121, endPoint x: 328, endPoint y: 121, distance: 14.6
click at [328, 123] on span "Payments of $800.00 starting [DATE] when payment of vehicle Toyota Highlander i…" at bounding box center [245, 127] width 238 height 9
click at [230, 91] on p "a. The debtor shall pay to the Chapte r 13 Trustee $528.00 monthly for 9 months…" at bounding box center [243, 95] width 259 height 9
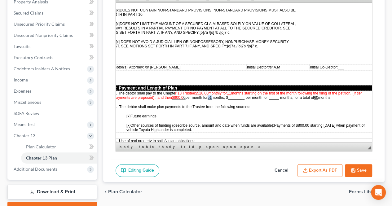
drag, startPoint x: 214, startPoint y: 94, endPoint x: 210, endPoint y: 94, distance: 4.3
click at [210, 95] on u "51" at bounding box center [210, 97] width 4 height 4
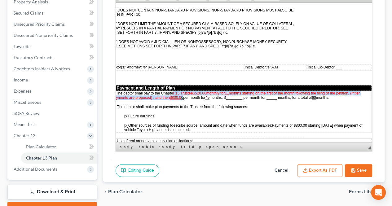
drag, startPoint x: 178, startPoint y: 93, endPoint x: 167, endPoint y: 90, distance: 11.6
click at [167, 90] on span "months starting on the first of the month following the filing of the petition.…" at bounding box center [236, 95] width 248 height 10
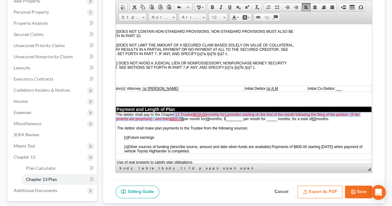
scroll to position [93, 0]
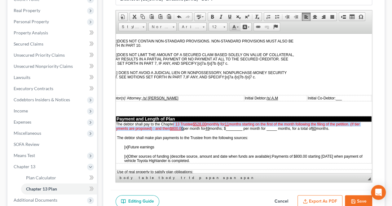
click at [236, 28] on link "Text Color" at bounding box center [235, 27] width 11 height 8
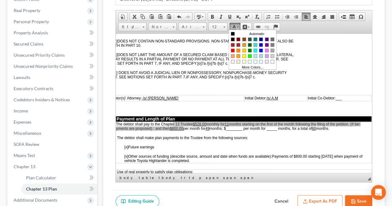
scroll to position [0, 0]
click at [236, 35] on link "Automatic" at bounding box center [252, 34] width 45 height 6
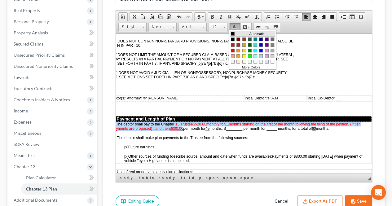
scroll to position [248, 44]
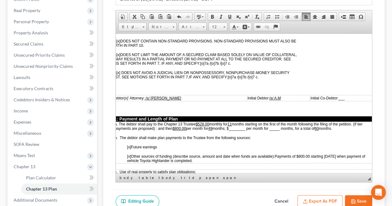
click at [242, 123] on span "monthly for 11 months starting on the first of the month following the filing o…" at bounding box center [239, 126] width 248 height 9
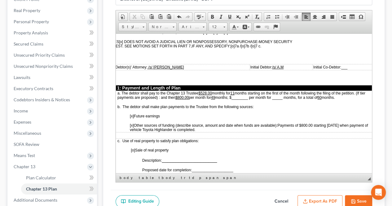
scroll to position [279, 42]
click at [215, 125] on p "[x] Other sources of funding (describe source, amount and date when funds are a…" at bounding box center [252, 127] width 247 height 9
click at [194, 125] on span "Payments of $800.00 starting [DATE] when payment of vehicle Toyota Highlander i…" at bounding box center [248, 127] width 238 height 9
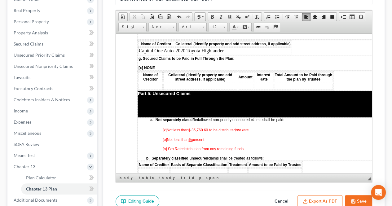
scroll to position [1115, 8]
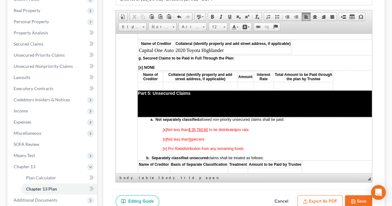
click at [244, 146] on p "[o] Pro Rata distribution from any remaining funds" at bounding box center [286, 148] width 247 height 4
click at [165, 137] on span "[o]" at bounding box center [165, 139] width 4 height 4
click at [217, 117] on td "a. Not separately classified allowed non-priority unsecured claims shall be pai…" at bounding box center [274, 138] width 272 height 43
drag, startPoint x: 208, startPoint y: 124, endPoint x: 193, endPoint y: 123, distance: 15.2
click at [193, 137] on span "[x ] Not less than % percent" at bounding box center [183, 139] width 41 height 4
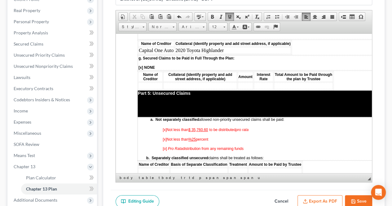
click at [254, 146] on p "[o] Pro Rata distribution from any remaining funds" at bounding box center [286, 148] width 247 height 4
click at [229, 137] on p "[x ] Not less than %25 percent" at bounding box center [286, 139] width 247 height 4
drag, startPoint x: 208, startPoint y: 113, endPoint x: 205, endPoint y: 113, distance: 3.1
click at [205, 127] on u "$ 35,760.60" at bounding box center [198, 129] width 20 height 4
click at [208, 127] on u "$ 35,760.60" at bounding box center [198, 129] width 20 height 4
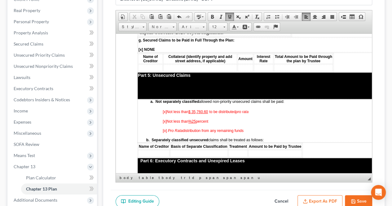
scroll to position [1146, 8]
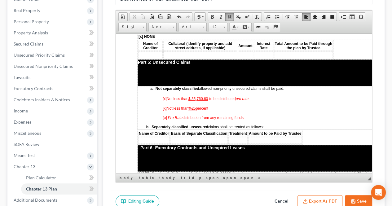
drag, startPoint x: 256, startPoint y: 103, endPoint x: 165, endPoint y: 97, distance: 90.6
click at [157, 102] on td "a. Not separately classified allowed non-priority unsecured claims shall be pai…" at bounding box center [274, 107] width 272 height 43
click at [236, 27] on link "Text Color" at bounding box center [235, 27] width 11 height 8
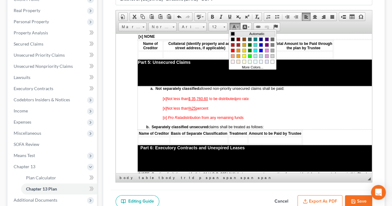
click at [235, 33] on td "Colors" at bounding box center [235, 34] width 9 height 4
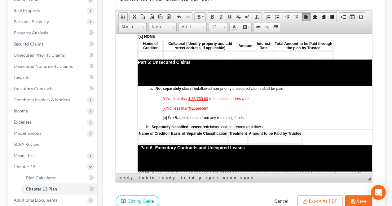
click at [230, 96] on span "to be distributed pro rata" at bounding box center [228, 98] width 39 height 4
click at [361, 204] on button "Save" at bounding box center [358, 201] width 27 height 13
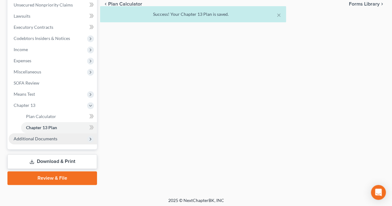
scroll to position [155, 0]
click at [63, 135] on span "Additional Documents" at bounding box center [53, 138] width 88 height 11
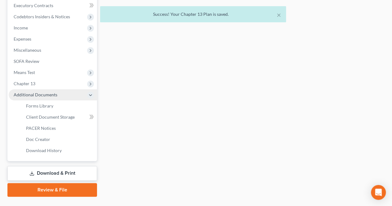
scroll to position [186, 0]
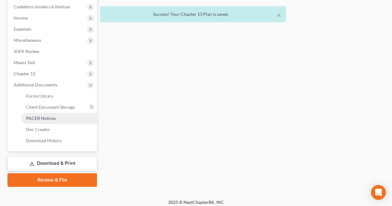
click at [55, 120] on span "PACER Notices" at bounding box center [41, 118] width 30 height 5
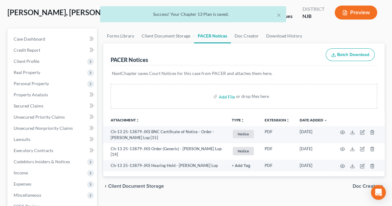
scroll to position [62, 0]
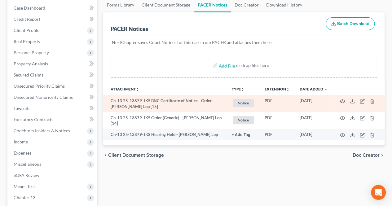
click at [343, 102] on icon "button" at bounding box center [342, 100] width 5 height 3
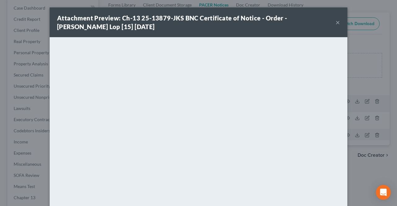
click at [335, 21] on button "×" at bounding box center [337, 22] width 4 height 7
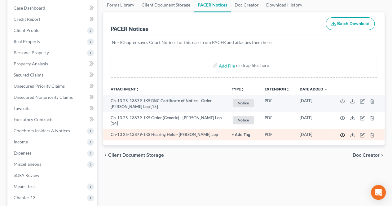
click at [341, 133] on icon "button" at bounding box center [342, 134] width 5 height 3
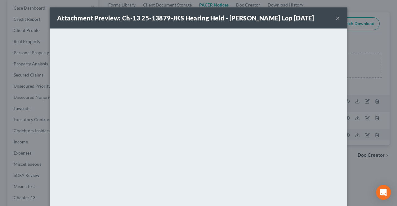
click at [335, 18] on button "×" at bounding box center [337, 17] width 4 height 7
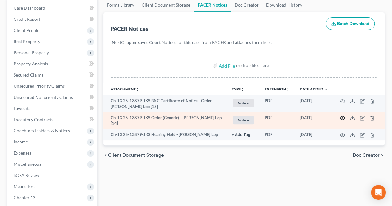
click at [340, 120] on icon "button" at bounding box center [342, 118] width 5 height 5
click at [343, 116] on div "Attachment Preview: Ch-13 25-13879-JKS Order (Generic) - [PERSON_NAME] Lop [14]…" at bounding box center [196, 103] width 392 height 206
click at [342, 117] on circle "button" at bounding box center [342, 117] width 1 height 1
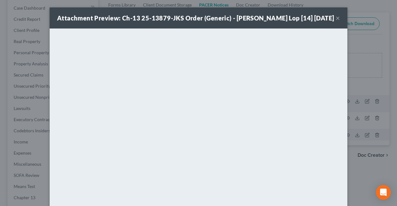
click at [335, 22] on button "×" at bounding box center [337, 17] width 4 height 7
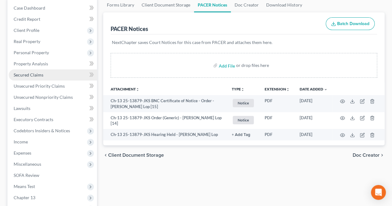
click at [55, 77] on link "Secured Claims" at bounding box center [53, 74] width 88 height 11
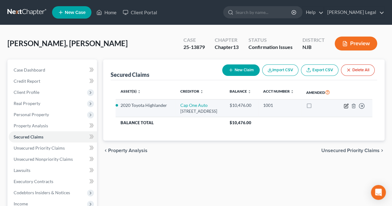
click at [347, 108] on icon "button" at bounding box center [346, 105] width 5 height 5
select select "45"
select select "8"
select select "2"
select select "0"
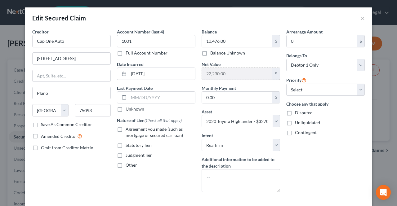
drag, startPoint x: 244, startPoint y: 76, endPoint x: 202, endPoint y: 75, distance: 42.4
click at [202, 75] on input "22,230.00" at bounding box center [237, 74] width 70 height 12
click at [360, 17] on button "×" at bounding box center [362, 17] width 4 height 7
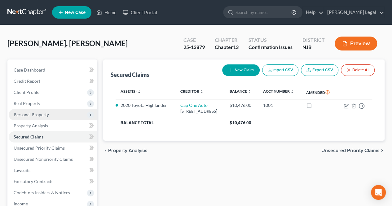
click at [54, 114] on span "Personal Property" at bounding box center [53, 114] width 88 height 11
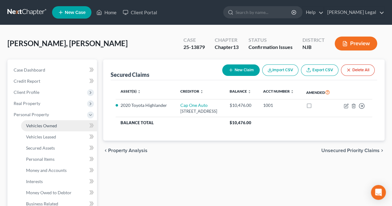
click at [53, 129] on link "Vehicles Owned" at bounding box center [59, 125] width 76 height 11
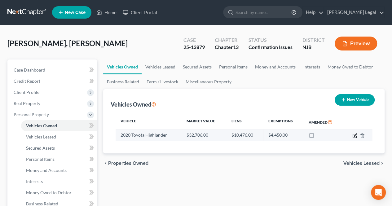
click at [355, 134] on icon "button" at bounding box center [354, 135] width 5 height 5
select select "0"
select select "6"
select select "0"
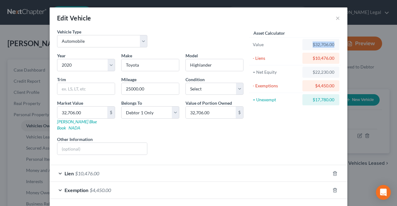
drag, startPoint x: 309, startPoint y: 46, endPoint x: 332, endPoint y: 46, distance: 22.9
click at [332, 46] on div "$32,706.00" at bounding box center [320, 44] width 37 height 11
click at [335, 20] on button "×" at bounding box center [337, 17] width 4 height 7
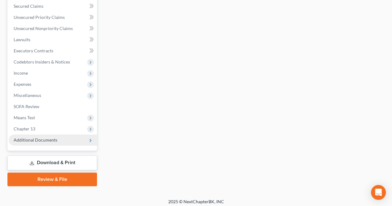
scroll to position [245, 0]
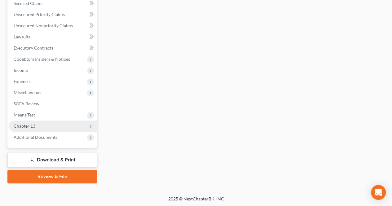
click at [57, 125] on span "Chapter 13" at bounding box center [53, 126] width 88 height 11
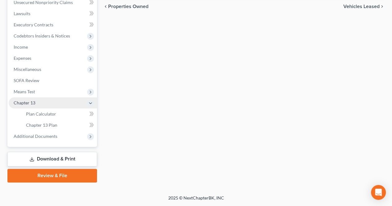
scroll to position [134, 0]
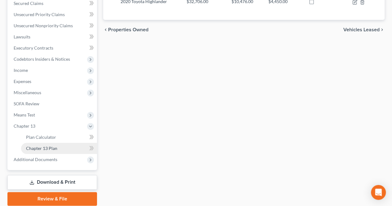
click at [58, 145] on link "Chapter 13 Plan" at bounding box center [59, 148] width 76 height 11
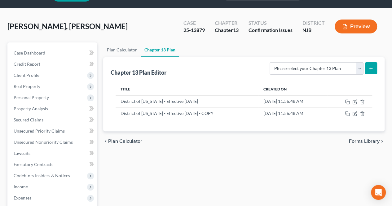
scroll to position [31, 0]
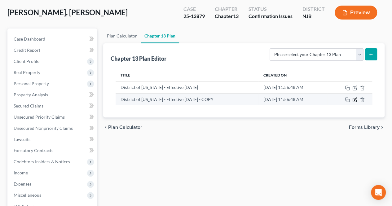
click at [355, 100] on icon "button" at bounding box center [354, 99] width 5 height 5
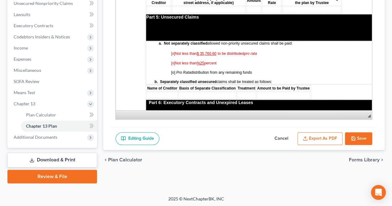
scroll to position [1115, 0]
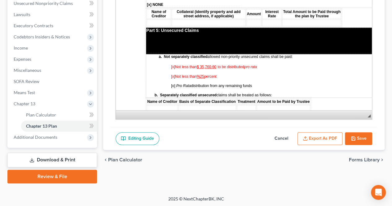
click at [231, 74] on p "[x] Not less than %25 percent" at bounding box center [294, 76] width 247 height 4
click at [364, 140] on button "Save" at bounding box center [358, 138] width 27 height 13
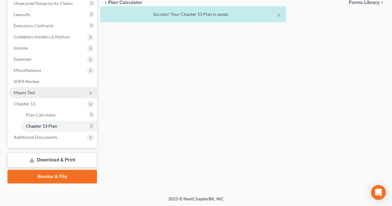
click at [36, 93] on span "Means Test" at bounding box center [53, 92] width 88 height 11
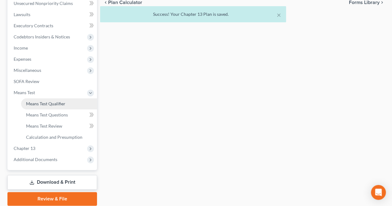
click at [61, 100] on link "Means Test Qualifier" at bounding box center [59, 103] width 76 height 11
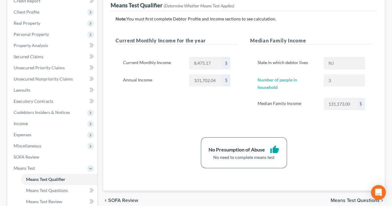
scroll to position [93, 0]
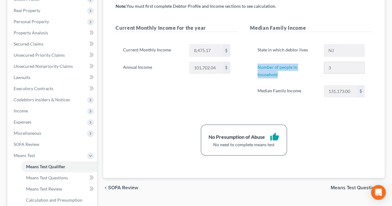
click at [338, 65] on div "Median Family Income State in which debtor lives NJ Number of people in househo…" at bounding box center [311, 67] width 134 height 86
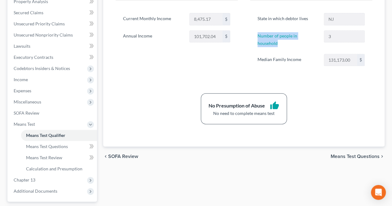
scroll to position [155, 0]
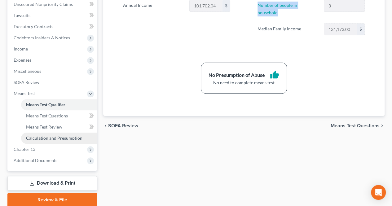
click at [72, 140] on link "Calculation and Presumption" at bounding box center [59, 138] width 76 height 11
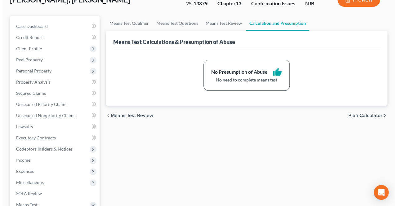
scroll to position [31, 0]
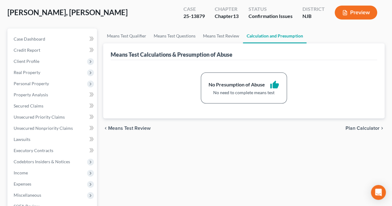
click at [343, 15] on icon "button" at bounding box center [345, 13] width 4 height 5
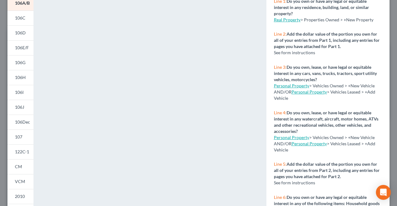
scroll to position [93, 0]
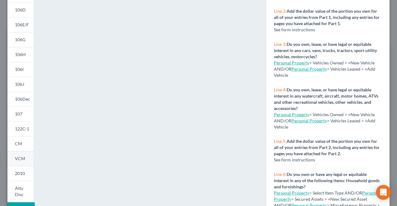
click at [17, 159] on span "VCM" at bounding box center [20, 158] width 10 height 5
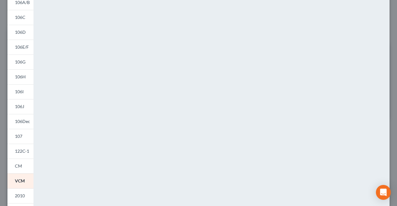
scroll to position [62, 0]
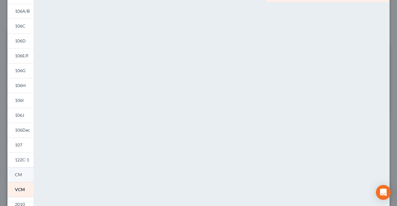
click at [22, 173] on link "CM" at bounding box center [20, 174] width 26 height 15
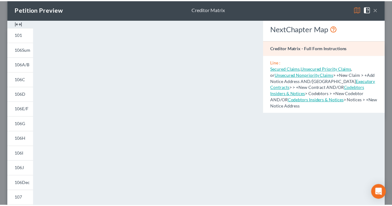
scroll to position [0, 0]
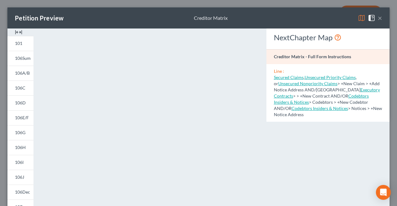
click at [377, 18] on button "×" at bounding box center [379, 17] width 4 height 7
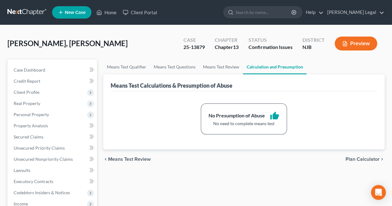
drag, startPoint x: 202, startPoint y: 51, endPoint x: 205, endPoint y: 49, distance: 3.9
click at [202, 51] on div "Case 25-13879" at bounding box center [193, 44] width 31 height 18
drag, startPoint x: 202, startPoint y: 49, endPoint x: 188, endPoint y: 49, distance: 14.6
click at [182, 50] on div "Case 25-13879" at bounding box center [193, 44] width 31 height 18
copy div "25-13879"
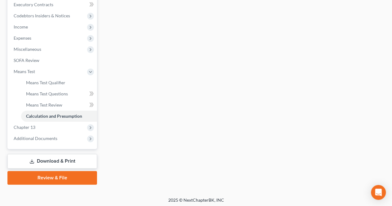
scroll to position [178, 0]
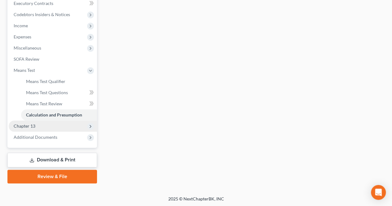
click at [38, 123] on span "Chapter 13" at bounding box center [53, 126] width 88 height 11
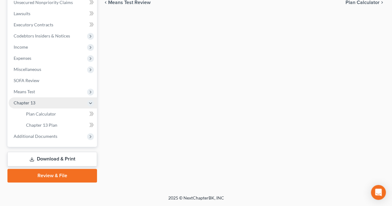
scroll to position [156, 0]
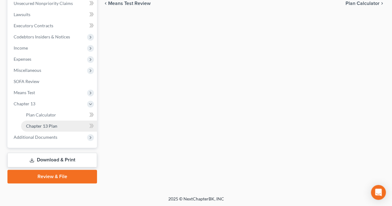
click at [55, 128] on span "Chapter 13 Plan" at bounding box center [41, 125] width 31 height 5
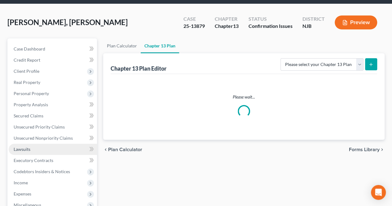
scroll to position [31, 0]
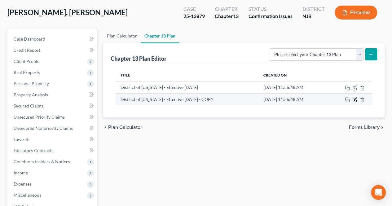
click at [354, 100] on icon "button" at bounding box center [355, 99] width 3 height 3
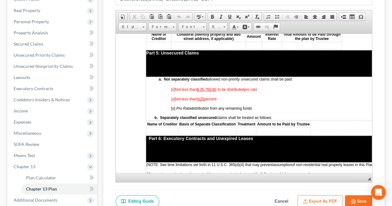
scroll to position [1146, 0]
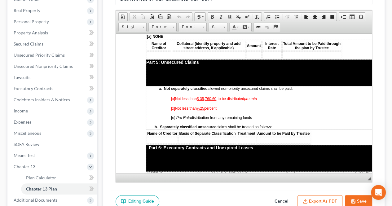
click at [268, 105] on td "a. Not separately classified allowed non-priority unsecured claims shall be pai…" at bounding box center [282, 107] width 272 height 43
click at [180, 86] on td "a. Not separately classified allowed non-priority unsecured claims shall be pai…" at bounding box center [282, 107] width 272 height 43
click at [191, 95] on span "[x] Not less than $ 35,760.60" at bounding box center [193, 97] width 45 height 5
click at [198, 95] on span "[x] Not less than $ 35,760.60" at bounding box center [193, 97] width 45 height 5
click at [256, 115] on p "[o] Pro Rata distribution from any remaining funds" at bounding box center [294, 117] width 247 height 4
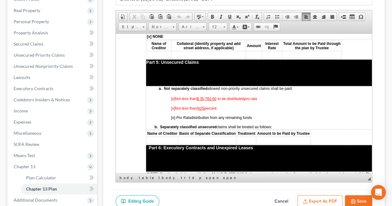
click at [237, 95] on td "a. Not separately classified allowed non-priority unsecured claims shall be pai…" at bounding box center [282, 107] width 272 height 43
click at [231, 106] on p "[x] Not less than %25 percent" at bounding box center [294, 108] width 247 height 4
click at [230, 106] on p "[x] Not less than %25 percent" at bounding box center [294, 108] width 247 height 4
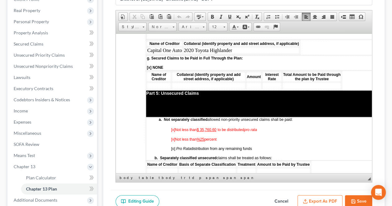
click at [216, 127] on u "$ 35,760.60" at bounding box center [207, 129] width 20 height 4
drag, startPoint x: 218, startPoint y: 113, endPoint x: 202, endPoint y: 113, distance: 16.7
click at [202, 126] on span "[x] Not less than $ 35,760.60 to be distributed pro rata" at bounding box center [214, 128] width 86 height 5
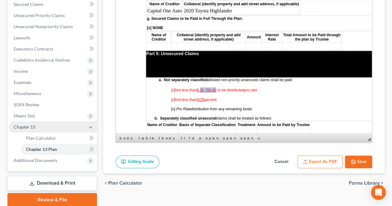
scroll to position [155, 0]
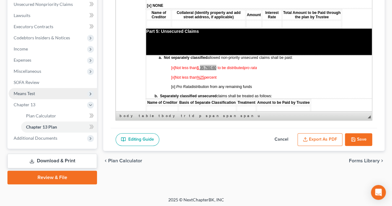
click at [39, 96] on span "Means Test" at bounding box center [53, 93] width 88 height 11
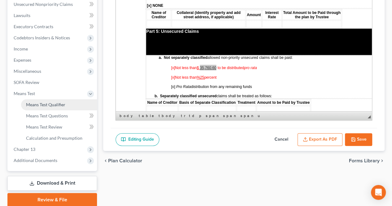
click at [62, 107] on link "Means Test Qualifier" at bounding box center [59, 104] width 76 height 11
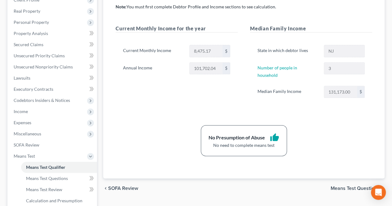
scroll to position [93, 0]
click at [330, 112] on div "Note: You must first complete Debtor Profile and Income sections to see calcula…" at bounding box center [244, 79] width 256 height 153
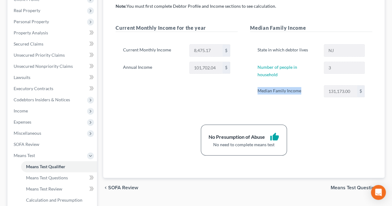
drag, startPoint x: 253, startPoint y: 86, endPoint x: 304, endPoint y: 82, distance: 51.0
click at [304, 82] on div "State in which debtor lives NJ Number of people in household 3 Median Family In…" at bounding box center [311, 73] width 122 height 73
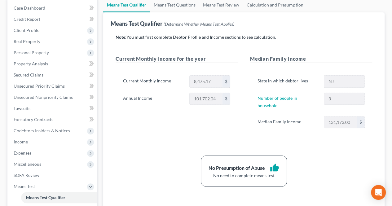
click at [218, 108] on div "Current Monthly Income 8,475.17 $ Annual Income 101,702.04 $" at bounding box center [177, 93] width 122 height 50
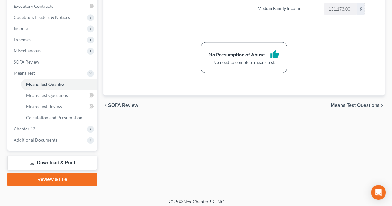
scroll to position [178, 0]
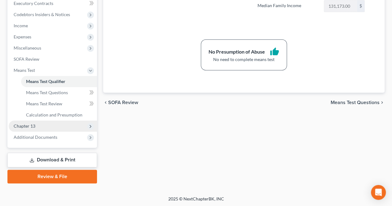
click at [57, 122] on span "Chapter 13" at bounding box center [53, 126] width 88 height 11
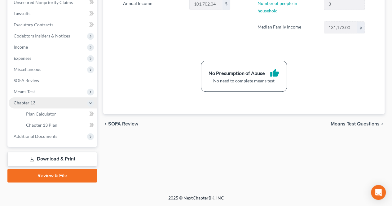
scroll to position [156, 0]
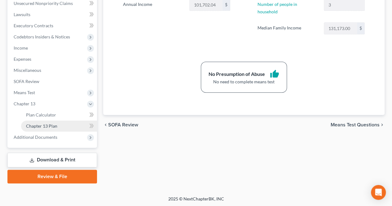
click at [56, 126] on span "Chapter 13 Plan" at bounding box center [41, 125] width 31 height 5
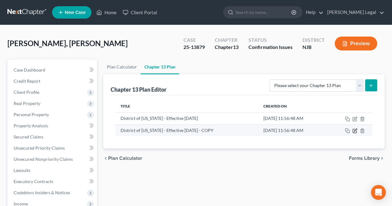
click at [354, 130] on icon "button" at bounding box center [355, 130] width 3 height 3
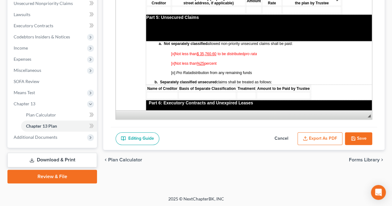
scroll to position [1115, 0]
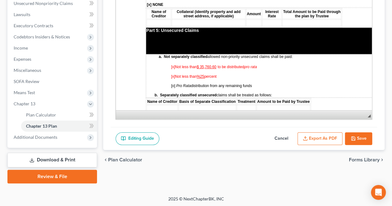
click at [273, 84] on p "[o] Pro Rata distribution from any remaining funds" at bounding box center [294, 86] width 247 height 4
click at [225, 74] on p "[x] Not less than %25 percent" at bounding box center [294, 76] width 247 height 4
drag, startPoint x: 226, startPoint y: 63, endPoint x: 166, endPoint y: 52, distance: 61.0
click at [166, 54] on td "a. Not separately classified allowed non-priority unsecured claims shall be pai…" at bounding box center [282, 75] width 272 height 43
click at [217, 74] on span "[x] Not less than %25 percent" at bounding box center [194, 76] width 46 height 4
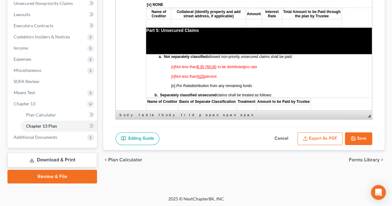
drag, startPoint x: 224, startPoint y: 60, endPoint x: 169, endPoint y: 50, distance: 55.8
click at [168, 54] on td "a. Not separately classified allowed non-priority unsecured claims shall be pai…" at bounding box center [282, 75] width 272 height 43
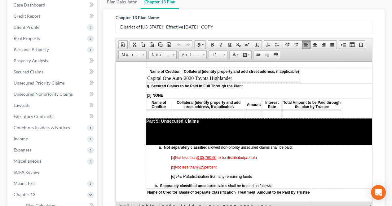
scroll to position [63, 0]
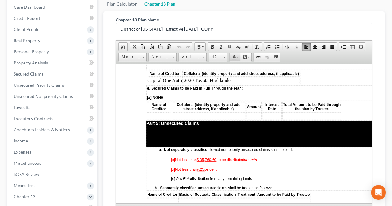
click at [236, 56] on link "Text Color" at bounding box center [235, 57] width 11 height 8
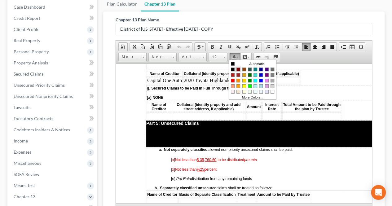
scroll to position [0, 0]
click at [239, 64] on tr "Automatic" at bounding box center [252, 64] width 43 height 4
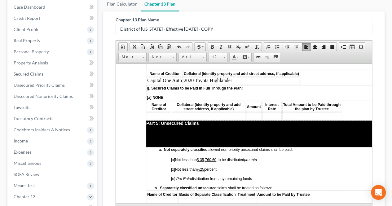
click at [272, 147] on td "a. Not separately classified allowed non-priority unsecured claims shall be pai…" at bounding box center [282, 168] width 272 height 43
drag, startPoint x: 207, startPoint y: 154, endPoint x: 202, endPoint y: 154, distance: 5.0
click at [202, 167] on u "%25" at bounding box center [200, 169] width 7 height 4
click at [174, 167] on span "[x]" at bounding box center [173, 169] width 4 height 4
click at [173, 167] on span "[O ]" at bounding box center [173, 169] width 5 height 4
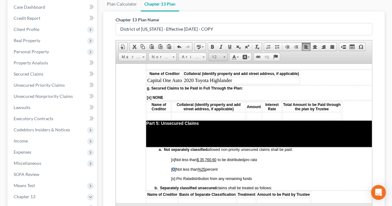
drag, startPoint x: 222, startPoint y: 56, endPoint x: 105, endPoint y: 2, distance: 129.5
click at [223, 57] on span at bounding box center [224, 57] width 2 height 1
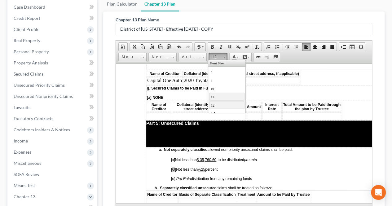
click at [217, 95] on link "11" at bounding box center [226, 97] width 35 height 8
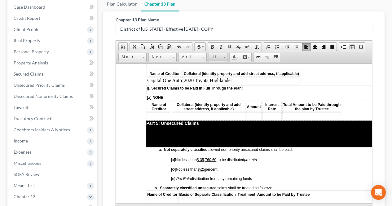
click at [217, 53] on span "11" at bounding box center [215, 57] width 12 height 8
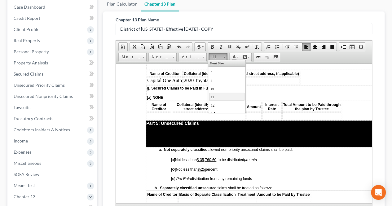
click at [174, 166] on span "[ O ] Not less than %25 percent" at bounding box center [194, 168] width 46 height 5
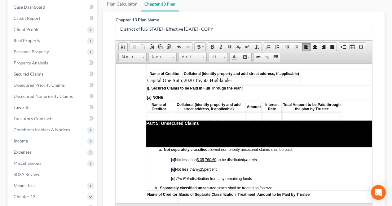
click at [172, 166] on span "[ o ] Not less than %25 percent" at bounding box center [194, 168] width 46 height 5
click at [175, 148] on td "a. Not separately classified allowed non-priority unsecured claims shall be pai…" at bounding box center [282, 168] width 272 height 43
click at [173, 167] on span "o" at bounding box center [173, 169] width 2 height 4
click at [220, 59] on span "11" at bounding box center [215, 57] width 12 height 8
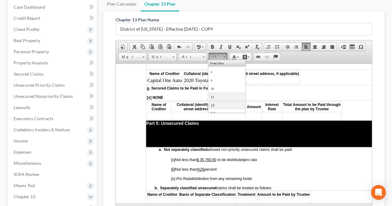
click at [213, 104] on span "12" at bounding box center [213, 105] width 4 height 4
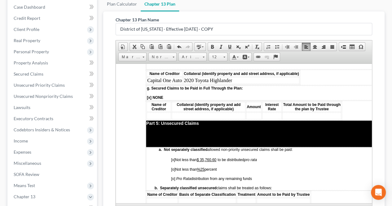
click at [229, 167] on p "[ o ] Not less than %25 percent" at bounding box center [294, 169] width 247 height 4
drag, startPoint x: 208, startPoint y: 153, endPoint x: 201, endPoint y: 154, distance: 6.8
click at [201, 167] on span "] Not less than %25 percent" at bounding box center [195, 169] width 42 height 4
click at [238, 167] on p "[ o ] Not less than % percent" at bounding box center [294, 169] width 247 height 4
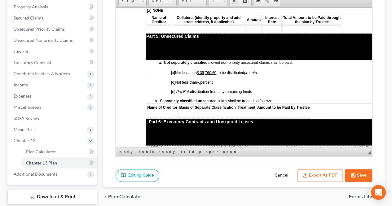
scroll to position [125, 0]
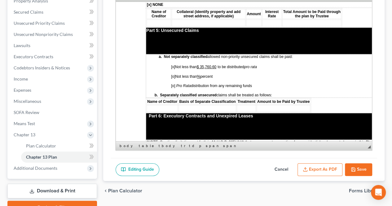
drag, startPoint x: 361, startPoint y: 167, endPoint x: 11, endPoint y: 130, distance: 351.6
click at [361, 167] on button "Save" at bounding box center [358, 169] width 27 height 13
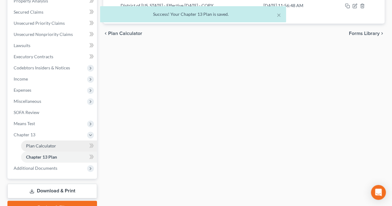
drag, startPoint x: 65, startPoint y: 146, endPoint x: 67, endPoint y: 141, distance: 4.9
click at [65, 146] on link "Plan Calculator" at bounding box center [59, 145] width 76 height 11
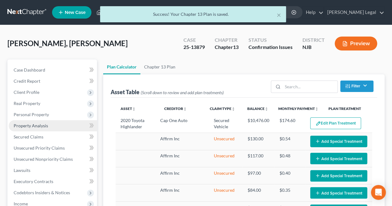
select select "59"
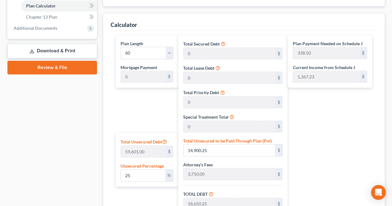
scroll to position [279, 0]
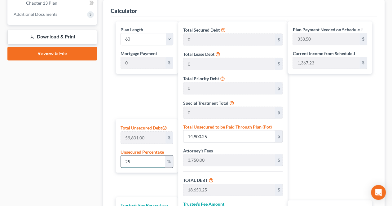
click at [149, 157] on input "25" at bounding box center [143, 162] width 44 height 12
drag, startPoint x: 141, startPoint y: 162, endPoint x: 108, endPoint y: 163, distance: 33.1
click at [108, 163] on div "Calculator Plan Length 1 2 3 4 5 6 7 8 9 10 11 12 13 14 15 16 17 18 19 20 21 22…" at bounding box center [243, 140] width 281 height 281
type input "5"
type input "2,980.05"
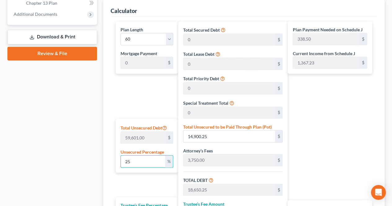
type input "6,730.05"
type input "598.97"
type input "7,329.02"
type input "122.15"
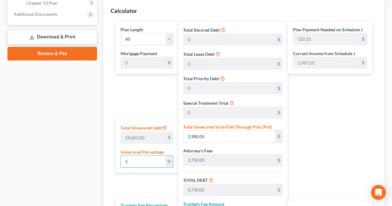
type input "50"
type input "29,800.50"
type input "33,550.50"
type input "2,985.99"
type input "36,536.49"
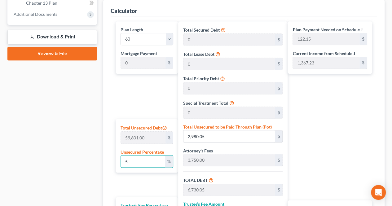
type input "608.94"
drag, startPoint x: 131, startPoint y: 162, endPoint x: 119, endPoint y: 162, distance: 11.5
click at [120, 162] on div "Total Unsecured Debt 59,601.00 $ Unsecured Percentage 50 %" at bounding box center [147, 146] width 63 height 54
type input "6"
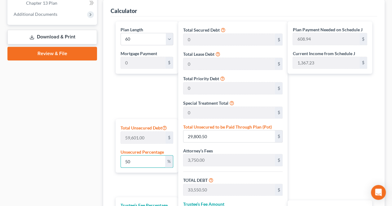
type input "3,576.06"
type input "7,326.05"
type input "652.01"
type input "7,978.07"
type input "132.96"
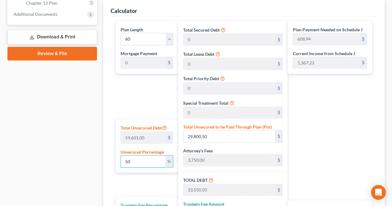
type input "132.96"
type input "60"
type input "35,760.60"
type input "39,510.60"
type input "3,516.44"
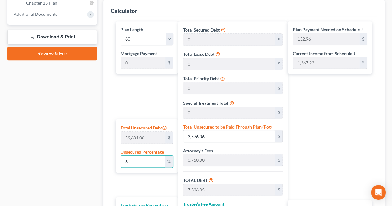
type input "43,027.04"
type input "717.11"
click at [221, 139] on input "35,760.60" at bounding box center [228, 136] width 91 height 12
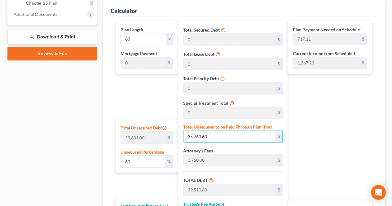
scroll to position [310, 0]
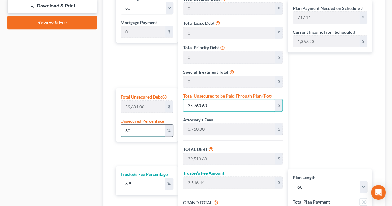
click at [154, 133] on input "60" at bounding box center [143, 131] width 44 height 12
drag, startPoint x: 144, startPoint y: 134, endPoint x: 119, endPoint y: 134, distance: 25.7
click at [119, 135] on div "Total Unsecured Debt 59,601.00 $ Unsecured Percentage 60 %" at bounding box center [147, 115] width 63 height 54
type input "5"
type input "2,980.05"
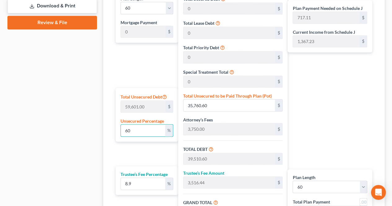
type input "6,730.05"
type input "598.97"
type input "7,329.02"
type input "122.15"
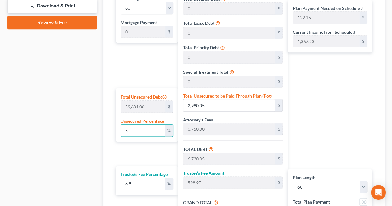
type input "55"
type input "32,780.55"
type input "36,530.55"
type input "3,251.21"
type input "39,781.76"
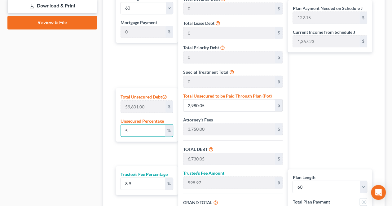
type input "663.02"
click at [208, 105] on input "32,780.55" at bounding box center [228, 105] width 91 height 12
drag, startPoint x: 211, startPoint y: 104, endPoint x: 145, endPoint y: 128, distance: 70.1
click at [211, 103] on input "32,780.55" at bounding box center [228, 105] width 91 height 12
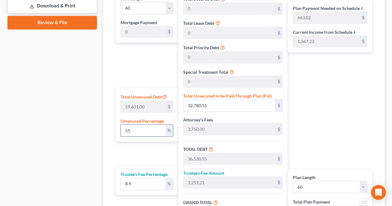
click at [144, 130] on input "55" at bounding box center [143, 131] width 44 height 12
drag, startPoint x: 137, startPoint y: 131, endPoint x: 124, endPoint y: 133, distance: 13.2
click at [124, 133] on input "55" at bounding box center [143, 131] width 44 height 12
type input "6"
type input "3,576.06"
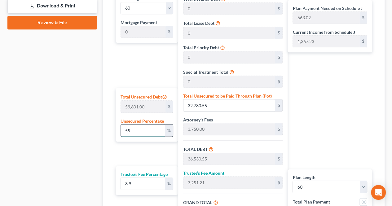
type input "7,326.05"
type input "652.01"
type input "7,978.07"
type input "132.96"
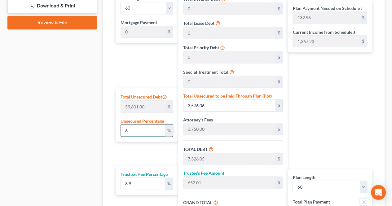
type input "60"
type input "35,760.60"
type input "39,510.60"
type input "3,516.44"
type input "43,027.04"
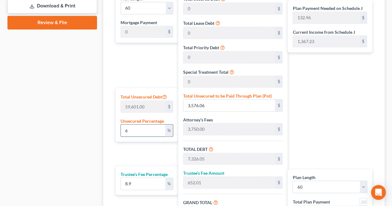
type input "717.11"
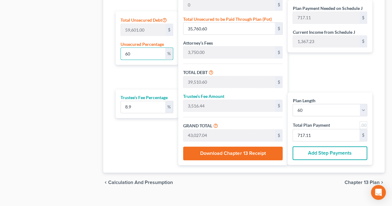
scroll to position [395, 0]
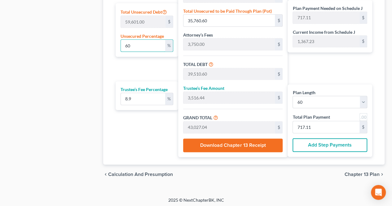
type input "60"
click at [359, 172] on span "Chapter 13 Plan" at bounding box center [361, 174] width 35 height 5
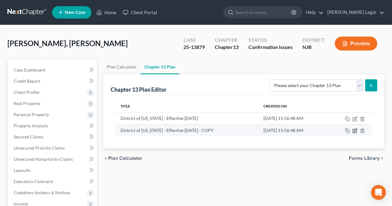
click at [356, 130] on icon "button" at bounding box center [354, 130] width 5 height 5
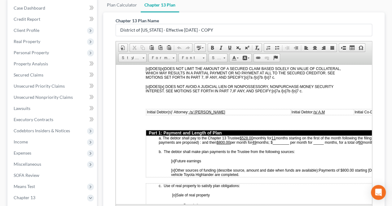
scroll to position [279, 0]
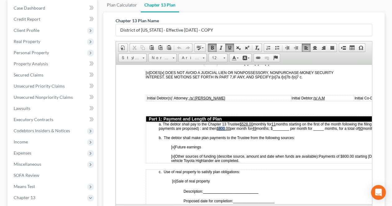
drag, startPoint x: 226, startPoint y: 125, endPoint x: 220, endPoint y: 125, distance: 5.6
click at [220, 126] on u "$800.00" at bounding box center [223, 128] width 13 height 4
click at [222, 126] on u "$1000.00" at bounding box center [224, 128] width 15 height 4
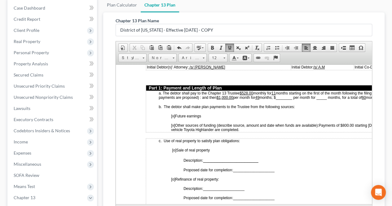
click at [349, 123] on span "Payments of $800.00 starting [DATE] when payment of vehicle Toyota Highlander a…" at bounding box center [290, 127] width 238 height 9
drag, startPoint x: 348, startPoint y: 121, endPoint x: 357, endPoint y: 120, distance: 9.9
click at [357, 123] on span "Payments of $800.00 starting [DATE] when payment of vehicle Toyota Highlander a…" at bounding box center [290, 127] width 238 height 9
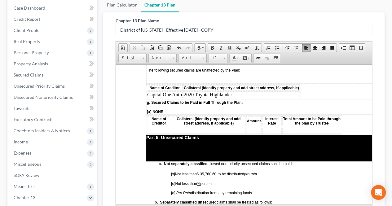
scroll to position [1115, 0]
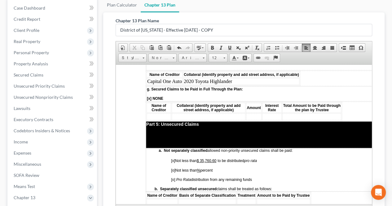
click at [268, 148] on td "a. Not separately classified allowed non-priority unsecured claims shall be pai…" at bounding box center [282, 169] width 272 height 43
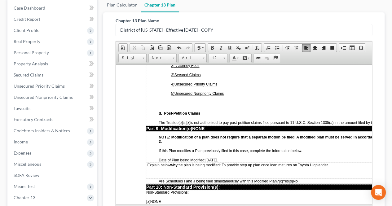
scroll to position [1642, 0]
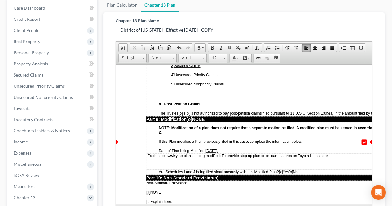
click at [243, 153] on td "Explain below why the plan is being modified: To provide step up plan once loan…" at bounding box center [282, 160] width 272 height 15
click at [337, 153] on p "Explain below why the plan is being modified: To provide step up plan once loan…" at bounding box center [282, 155] width 272 height 4
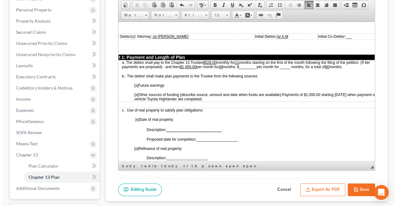
scroll to position [156, 0]
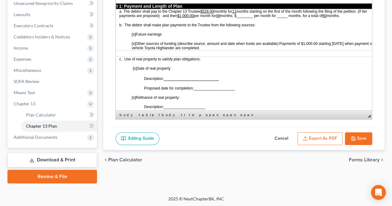
click at [313, 137] on button "Export as PDF" at bounding box center [319, 138] width 45 height 13
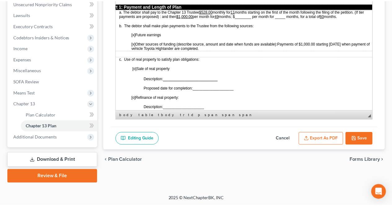
scroll to position [293, 39]
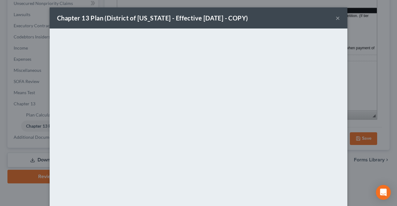
drag, startPoint x: 212, startPoint y: 18, endPoint x: 367, endPoint y: 23, distance: 155.6
click at [212, 18] on div "Chapter 13 Plan (District of [US_STATE] - Effective [DATE] - COPY)" at bounding box center [152, 18] width 191 height 9
drag, startPoint x: 336, startPoint y: 19, endPoint x: 324, endPoint y: 19, distance: 12.1
click at [336, 19] on button "×" at bounding box center [337, 17] width 4 height 7
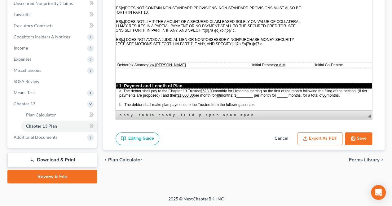
scroll to position [205, 39]
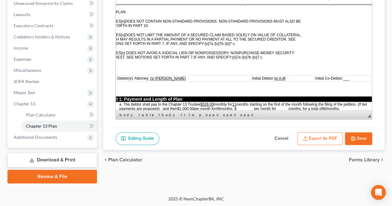
click at [352, 142] on button "Save" at bounding box center [358, 138] width 27 height 13
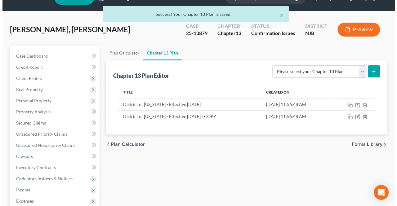
scroll to position [0, 0]
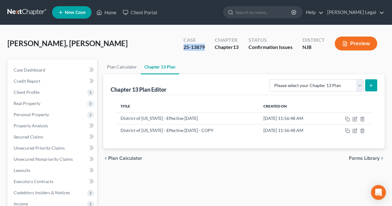
drag, startPoint x: 203, startPoint y: 47, endPoint x: 181, endPoint y: 46, distance: 22.0
click at [181, 46] on div "Case 25-13879" at bounding box center [193, 44] width 31 height 18
copy div "25-13879"
click at [345, 45] on line "button" at bounding box center [345, 45] width 2 height 0
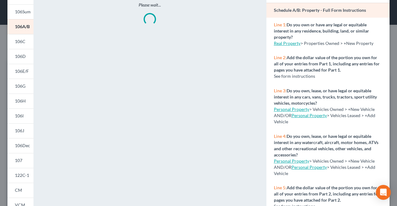
scroll to position [93, 0]
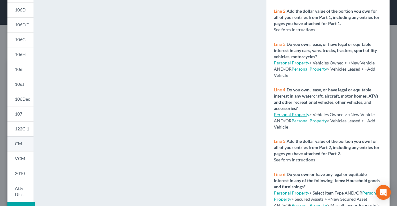
click at [20, 147] on link "CM" at bounding box center [20, 143] width 26 height 15
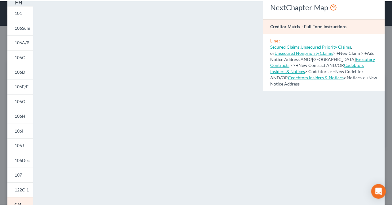
scroll to position [0, 0]
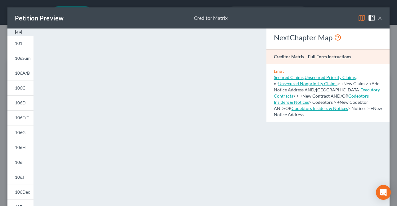
click at [377, 17] on button "×" at bounding box center [379, 17] width 4 height 7
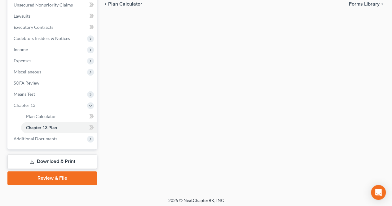
scroll to position [155, 0]
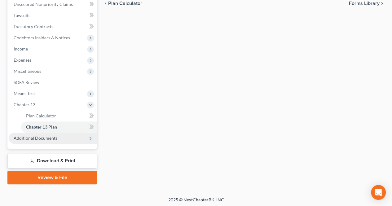
click at [58, 135] on span "Additional Documents" at bounding box center [53, 138] width 88 height 11
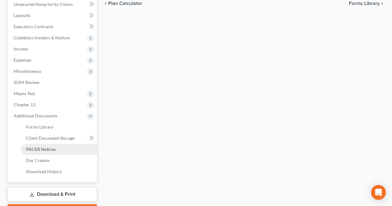
click at [50, 148] on span "PACER Notices" at bounding box center [41, 149] width 30 height 5
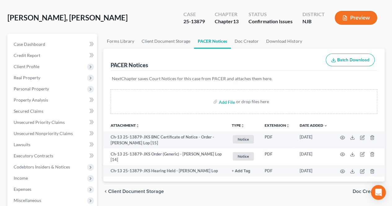
scroll to position [62, 0]
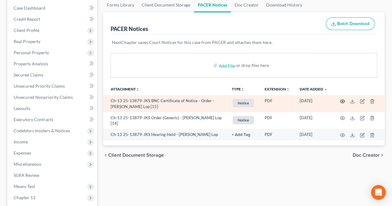
click at [341, 100] on icon "button" at bounding box center [342, 101] width 5 height 5
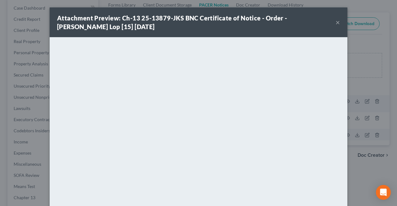
click at [335, 23] on button "×" at bounding box center [337, 22] width 4 height 7
